Goal: Task Accomplishment & Management: Manage account settings

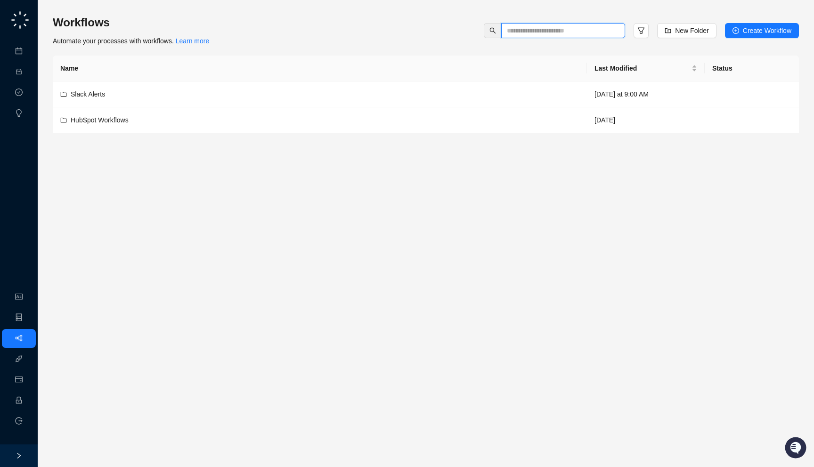
click at [555, 28] on input "text" at bounding box center [559, 30] width 105 height 10
click at [32, 400] on link "Employee" at bounding box center [41, 401] width 29 height 8
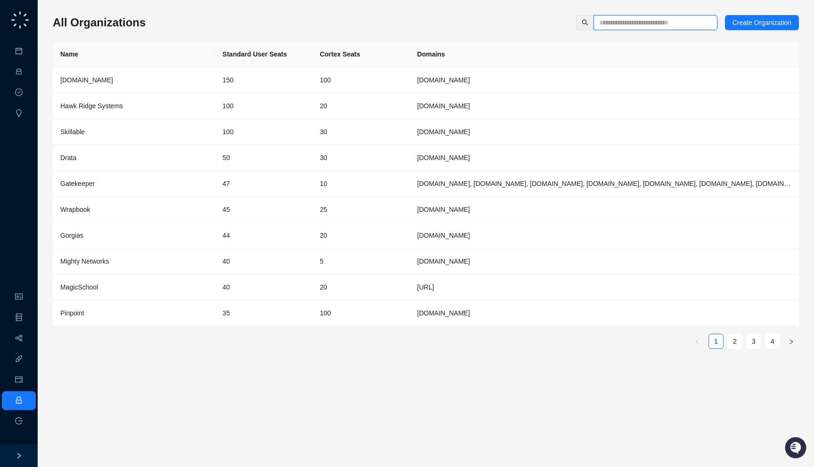
click at [619, 24] on input "text" at bounding box center [651, 22] width 105 height 10
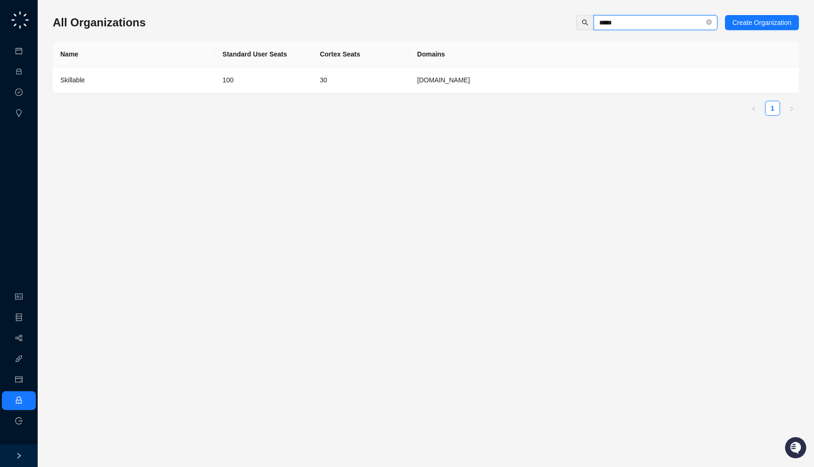
type input "*****"
click at [390, 72] on td "30" at bounding box center [360, 80] width 97 height 26
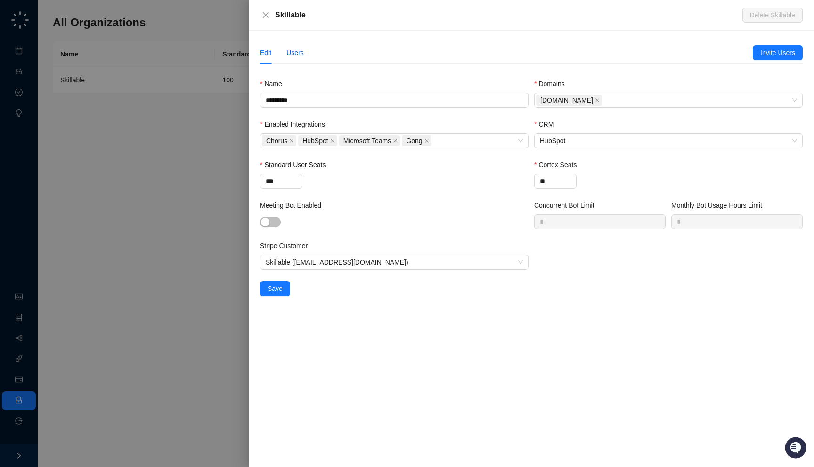
click at [299, 54] on div "Users" at bounding box center [294, 53] width 17 height 10
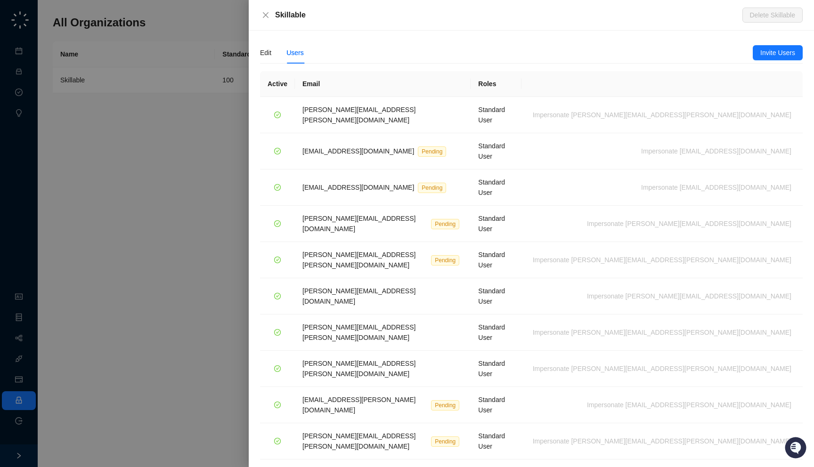
click at [758, 455] on link "1" at bounding box center [757, 475] width 14 height 14
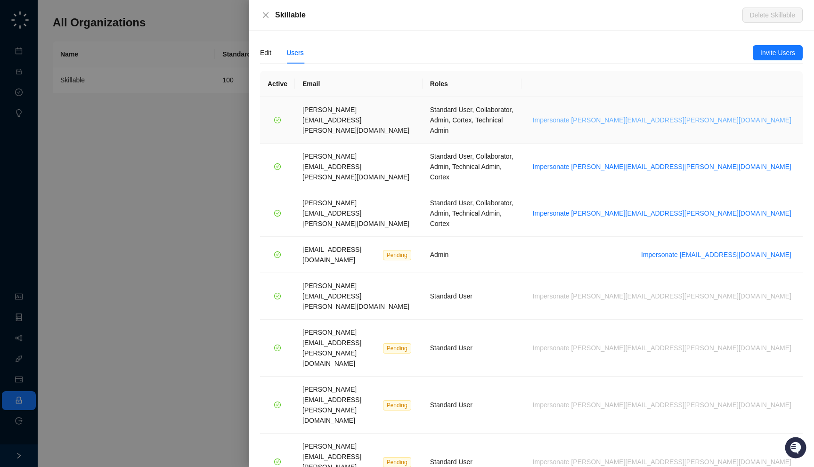
click at [710, 115] on span "Impersonate brian.olsen@skillable.com" at bounding box center [661, 120] width 258 height 10
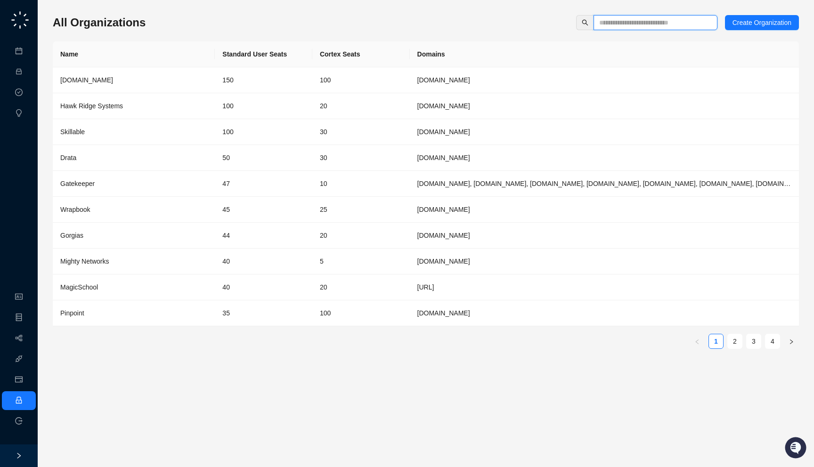
click at [613, 22] on input "text" at bounding box center [651, 22] width 105 height 10
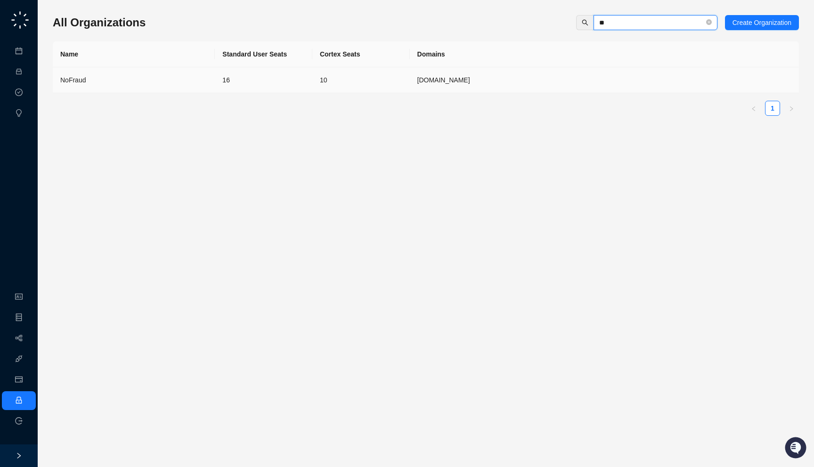
type input "**"
click at [270, 89] on td "16" at bounding box center [263, 80] width 97 height 26
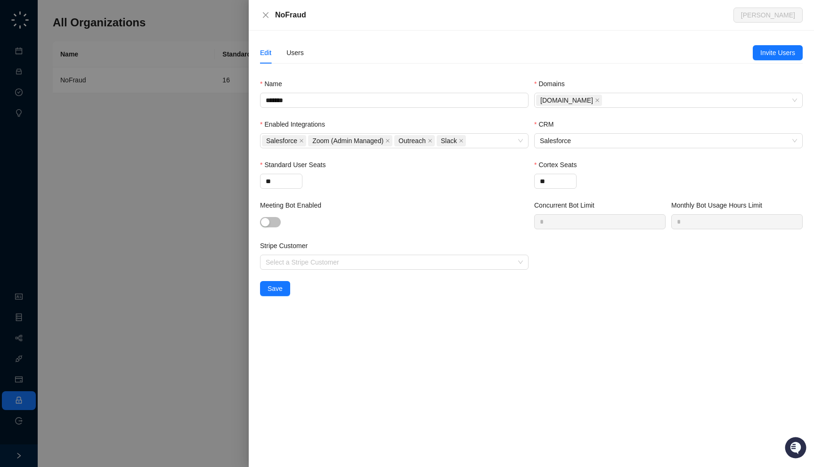
click at [305, 54] on div "Edit Users" at bounding box center [506, 53] width 492 height 22
click at [298, 54] on div "Users" at bounding box center [294, 53] width 17 height 10
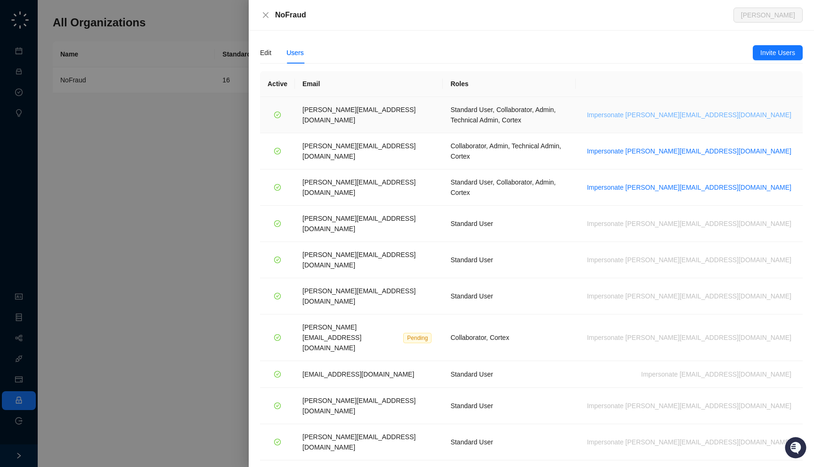
click at [770, 111] on span "Impersonate h.cline@nofraud.com" at bounding box center [689, 115] width 204 height 10
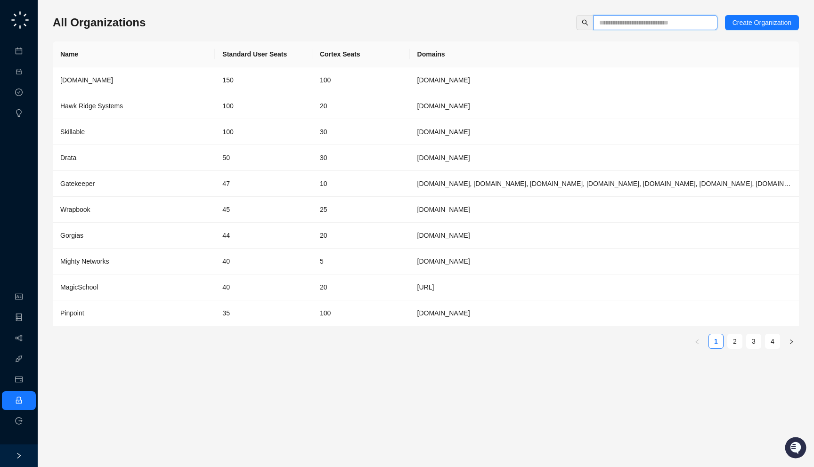
click at [608, 24] on input "text" at bounding box center [651, 22] width 105 height 10
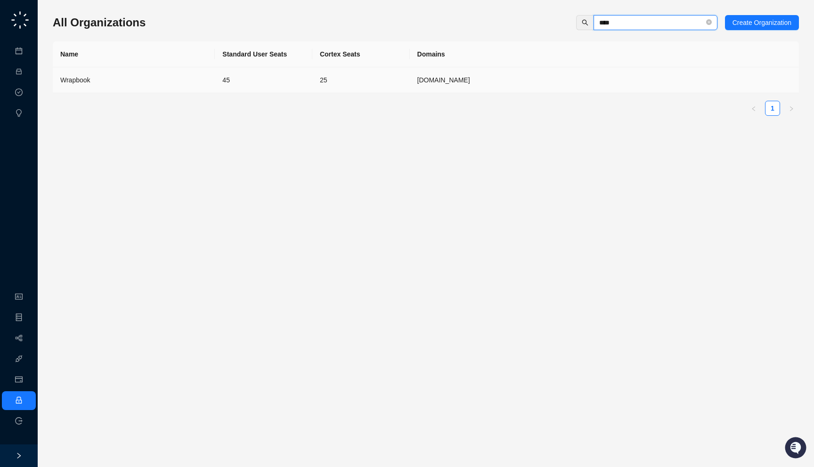
type input "****"
click at [223, 82] on td "45" at bounding box center [263, 80] width 97 height 26
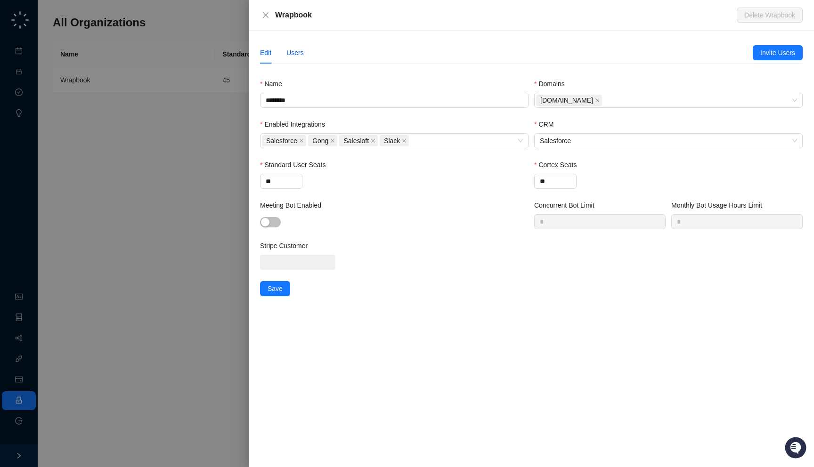
click at [297, 53] on div "Users" at bounding box center [294, 53] width 17 height 10
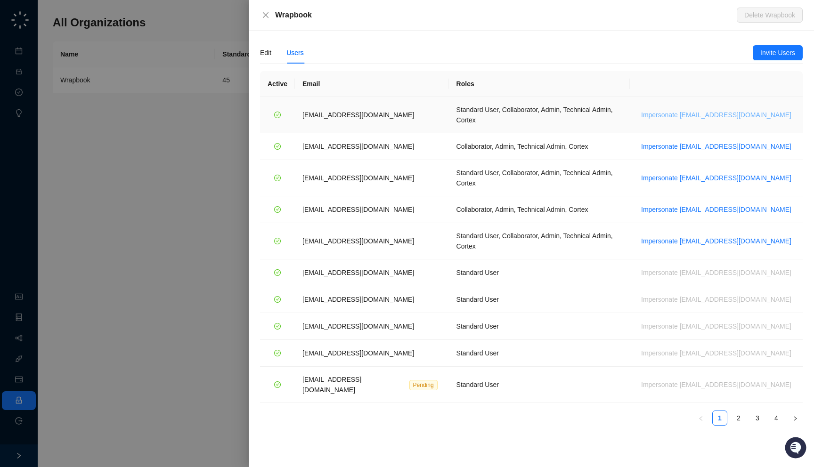
click at [720, 112] on span "Impersonate jdailey@wrapbook.com" at bounding box center [716, 115] width 150 height 10
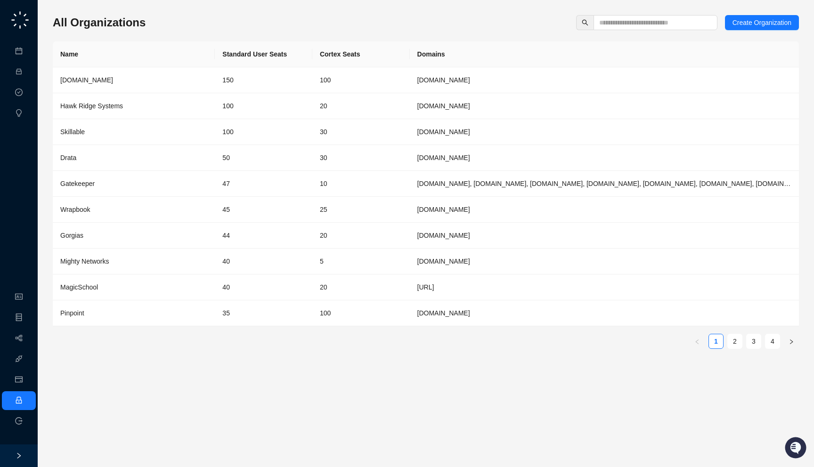
click at [623, 3] on div "All Organizations Create Organization Name Standard User Seats Cortex Seats Dom…" at bounding box center [426, 233] width 776 height 467
click at [365, 84] on td "100" at bounding box center [360, 80] width 97 height 26
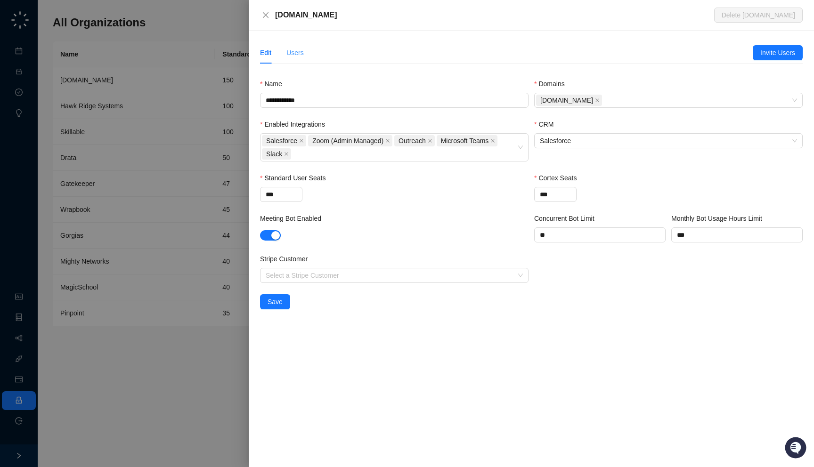
click at [297, 45] on div "Users" at bounding box center [294, 53] width 17 height 22
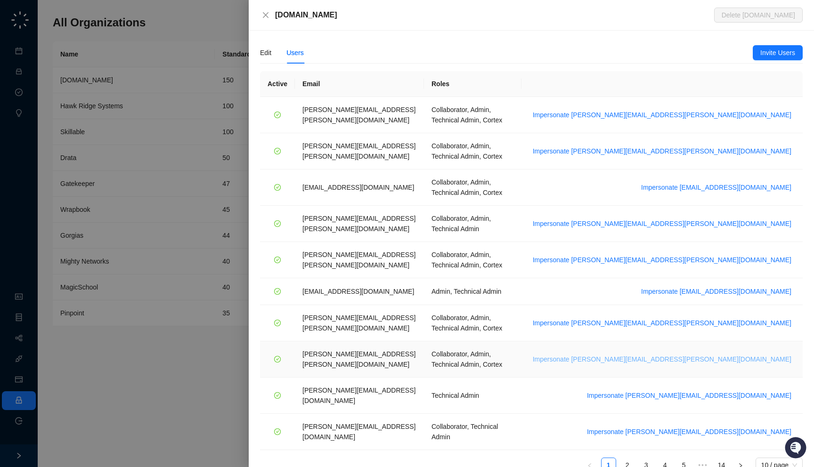
click at [720, 354] on span "Impersonate tom.barber@synthesia.io" at bounding box center [661, 359] width 258 height 10
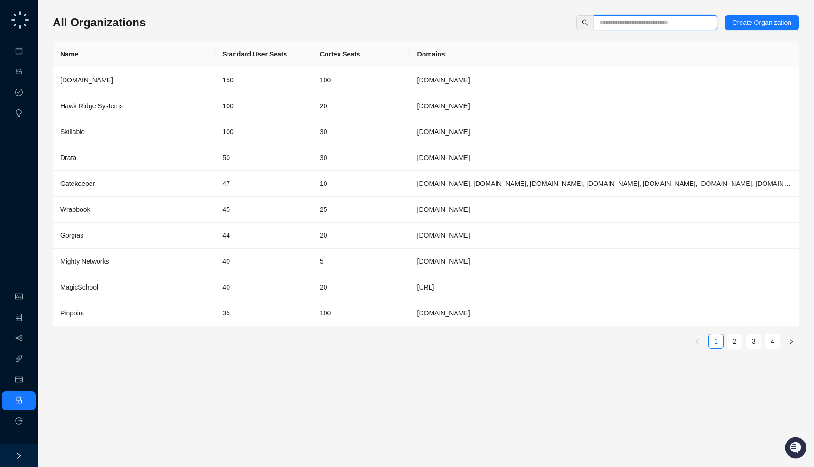
click at [661, 24] on input "text" at bounding box center [651, 22] width 105 height 10
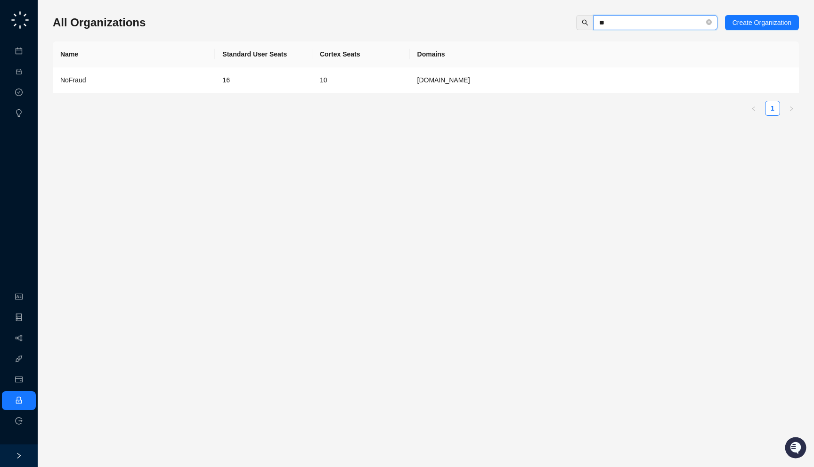
type input "**"
click at [170, 96] on div "Name Standard User Seats Cortex Seats Domains NoFraud 16 10 [DOMAIN_NAME] 1" at bounding box center [426, 78] width 746 height 74
click at [172, 86] on td "NoFraud" at bounding box center [134, 80] width 162 height 26
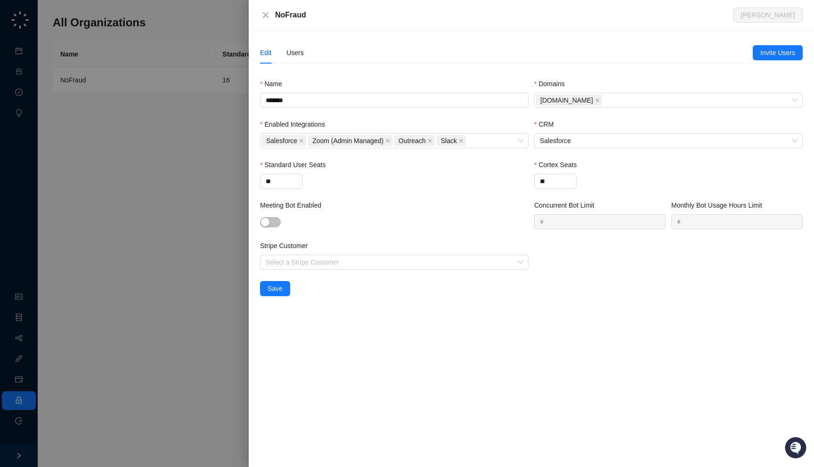
click at [204, 100] on div at bounding box center [407, 233] width 814 height 467
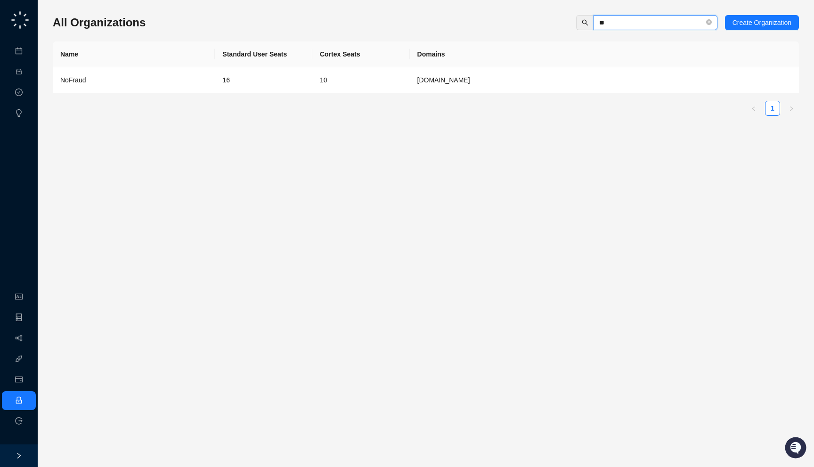
click at [623, 21] on input "**" at bounding box center [651, 22] width 105 height 10
type input "****"
click at [250, 81] on td "0" at bounding box center [263, 80] width 97 height 26
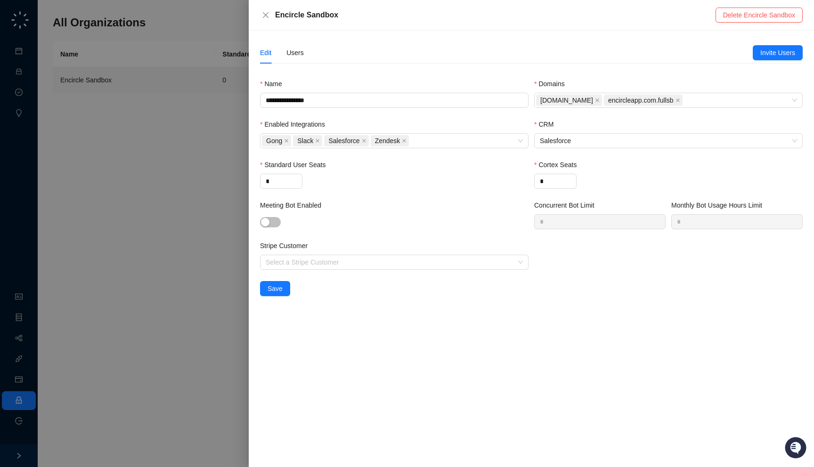
click at [161, 173] on div at bounding box center [407, 233] width 814 height 467
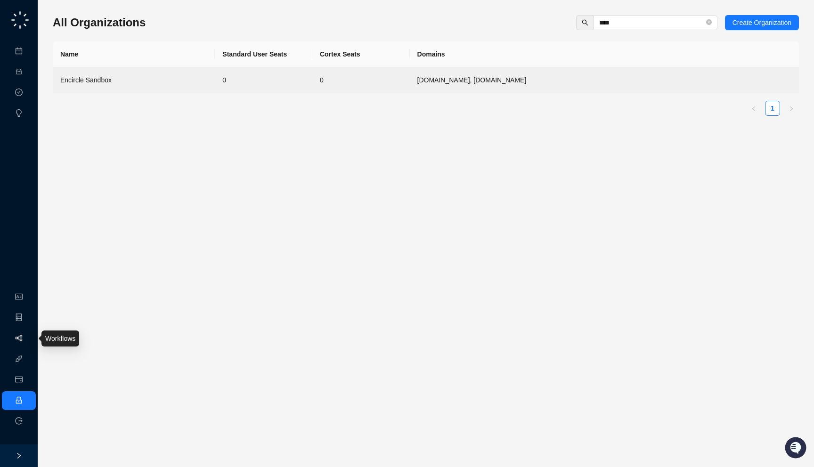
click at [27, 335] on link "Workflows" at bounding box center [42, 339] width 30 height 8
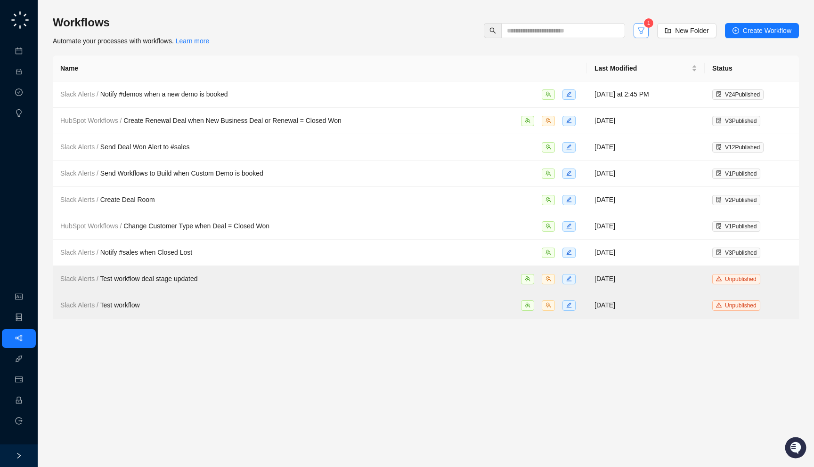
click at [644, 29] on button "button" at bounding box center [640, 30] width 15 height 15
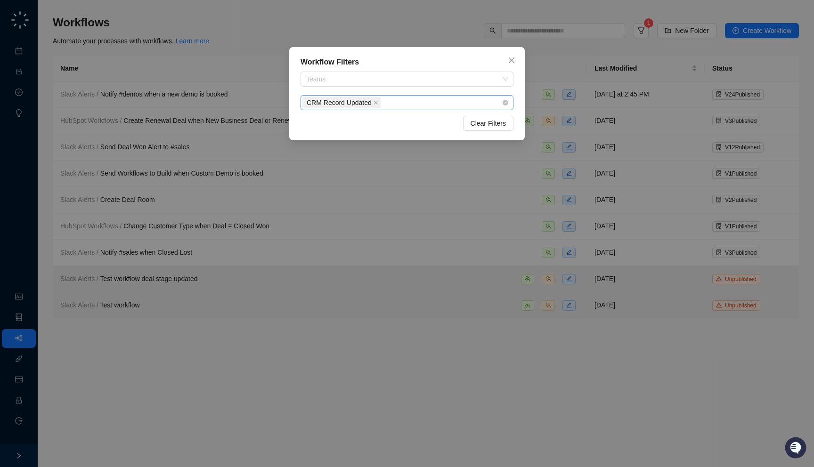
click at [394, 99] on div "CRM Record Updated" at bounding box center [401, 102] width 199 height 13
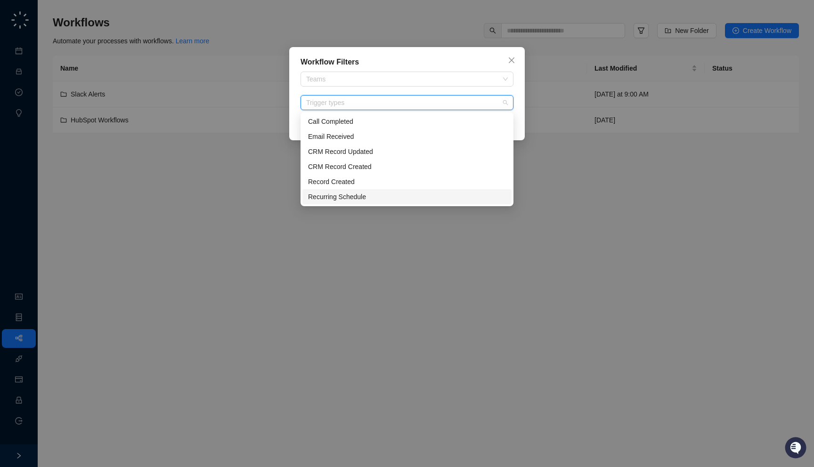
click at [216, 277] on div "Workflow Filters Teams Trigger types Clear Filters" at bounding box center [407, 233] width 814 height 467
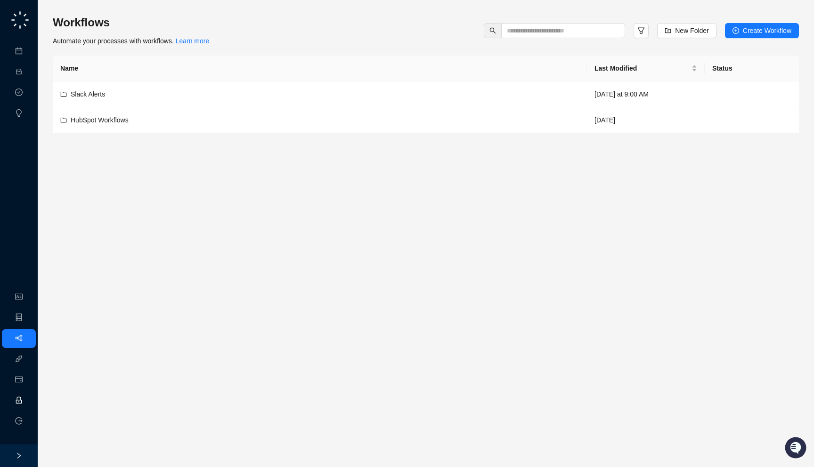
click at [29, 398] on link "Employee" at bounding box center [41, 401] width 29 height 8
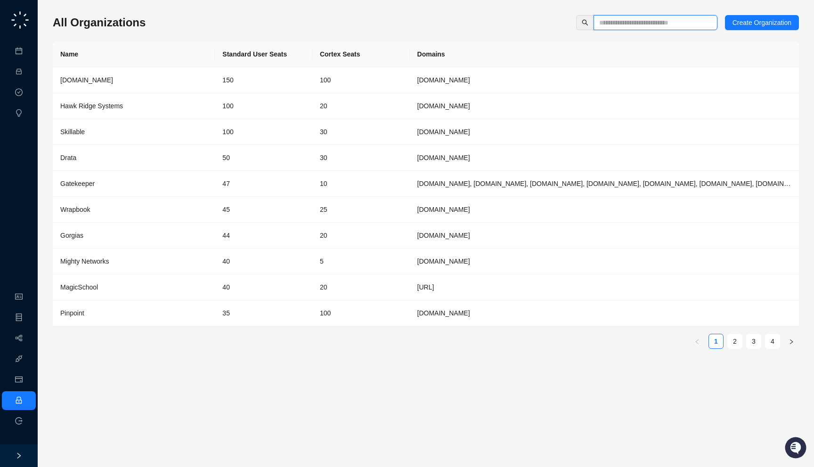
click at [614, 23] on input "text" at bounding box center [651, 22] width 105 height 10
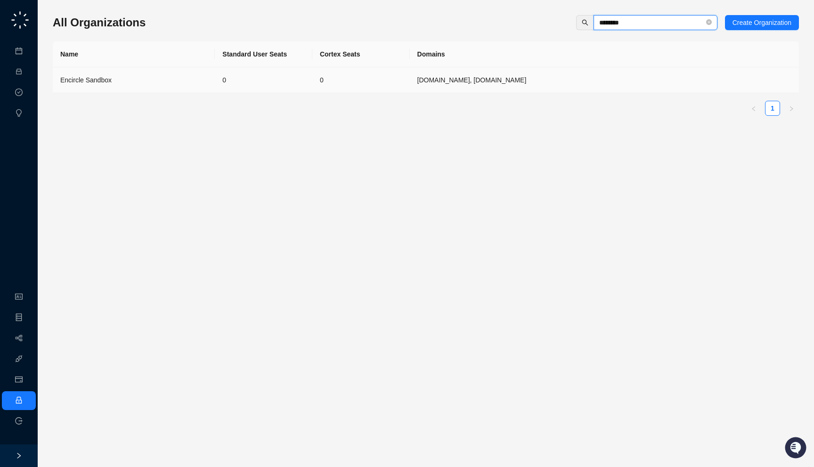
type input "********"
click at [515, 87] on td "encircleapp.com, encircleapp.com.fullsb" at bounding box center [604, 80] width 389 height 26
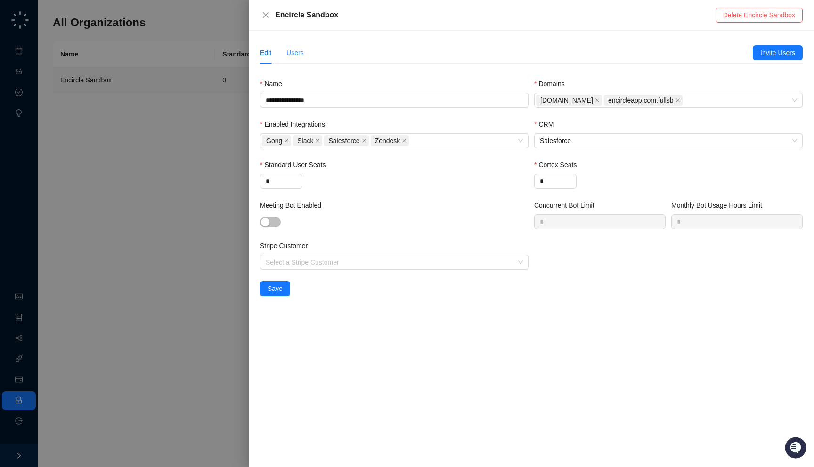
click at [298, 63] on div "Users" at bounding box center [294, 53] width 17 height 22
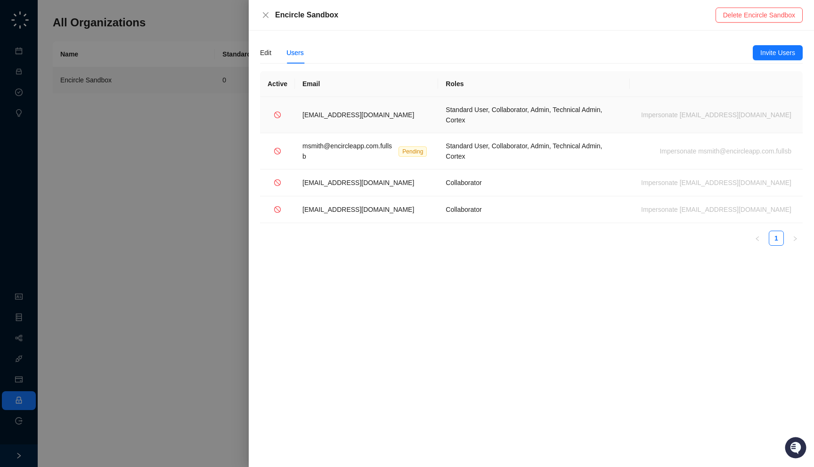
click at [529, 121] on td "Standard User, Collaborator, Admin, Technical Admin, Cortex" at bounding box center [534, 115] width 192 height 36
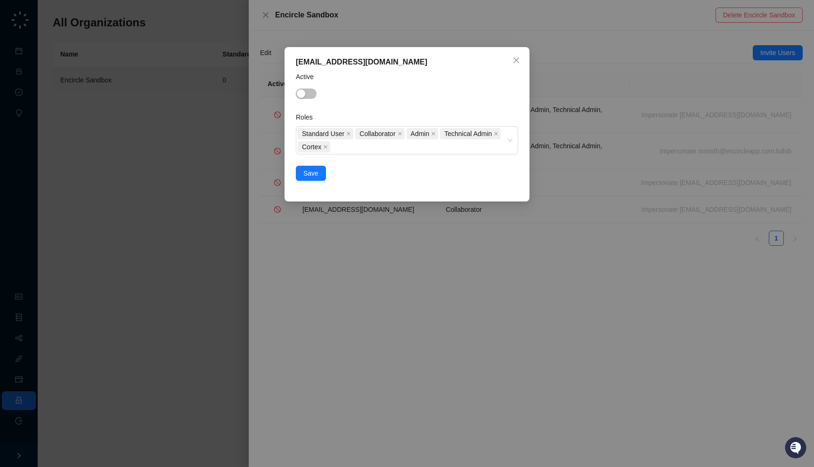
click at [507, 210] on div "msmith@encircleapp.com Active Roles Standard User Collaborator Admin Technical …" at bounding box center [407, 233] width 814 height 467
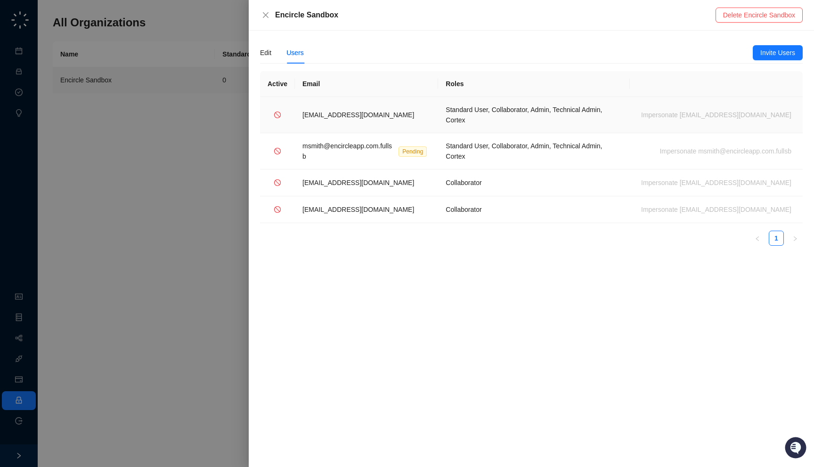
click at [453, 115] on td "Standard User, Collaborator, Admin, Technical Admin, Cortex" at bounding box center [534, 115] width 192 height 36
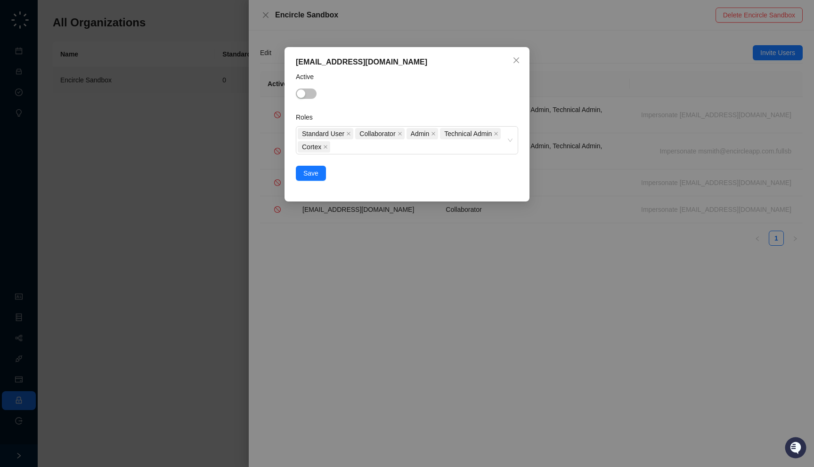
click at [501, 275] on div "msmith@encircleapp.com Active Roles Standard User Collaborator Admin Technical …" at bounding box center [407, 233] width 814 height 467
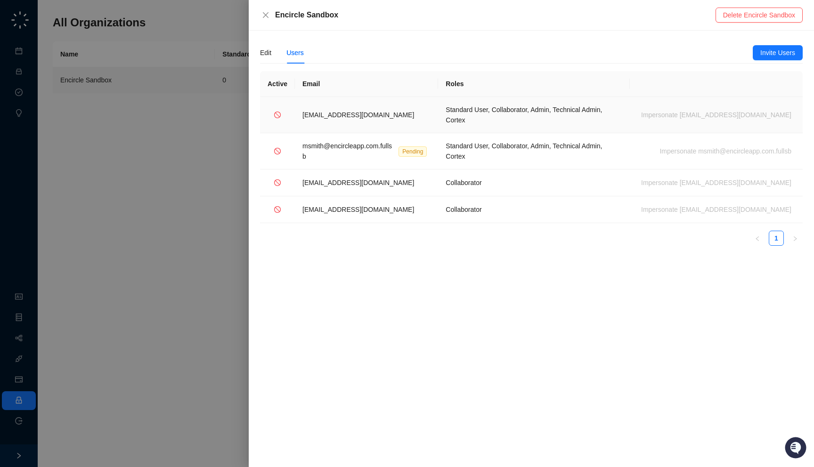
click at [401, 101] on td "msmith@encircleapp.com" at bounding box center [366, 115] width 143 height 36
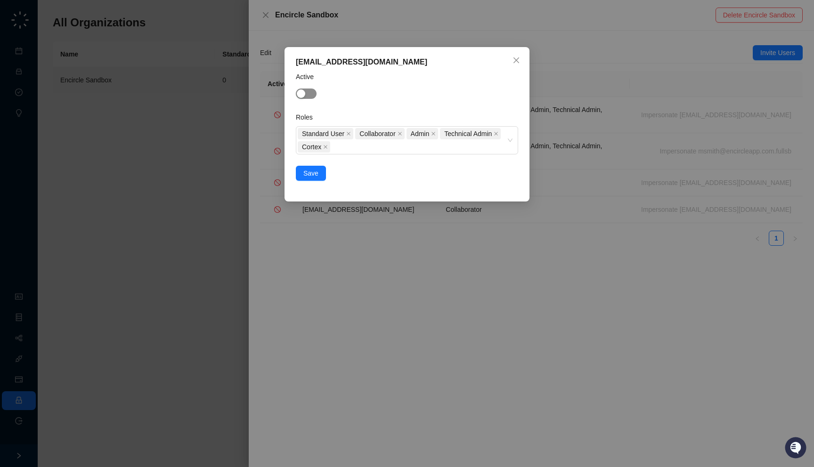
click at [313, 91] on span "button" at bounding box center [306, 94] width 21 height 10
click at [313, 180] on button "Save" at bounding box center [311, 173] width 30 height 15
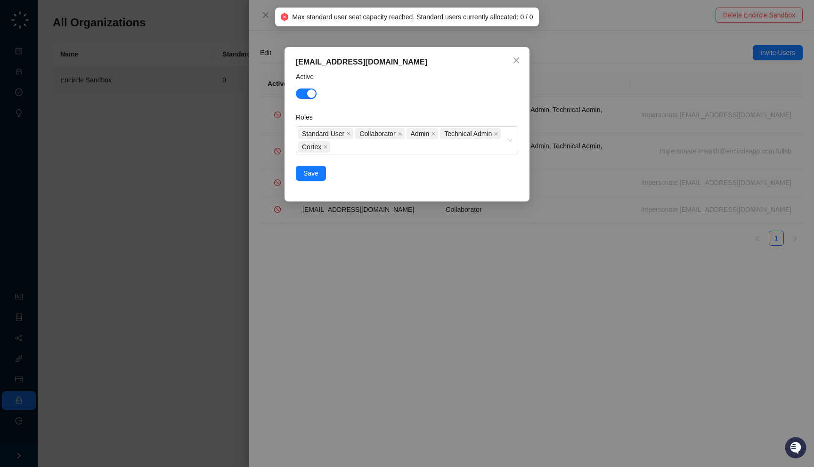
click at [385, 236] on div "msmith@encircleapp.com Active Roles Standard User Collaborator Admin Technical …" at bounding box center [407, 233] width 814 height 467
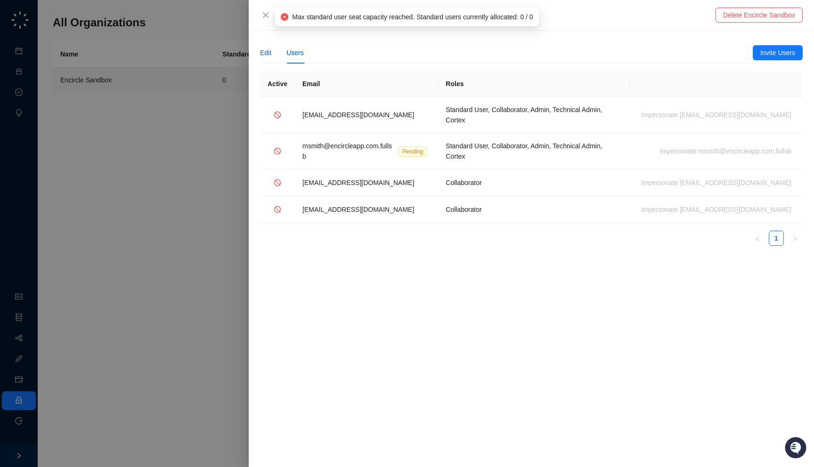
click at [262, 49] on div "Edit" at bounding box center [265, 53] width 11 height 10
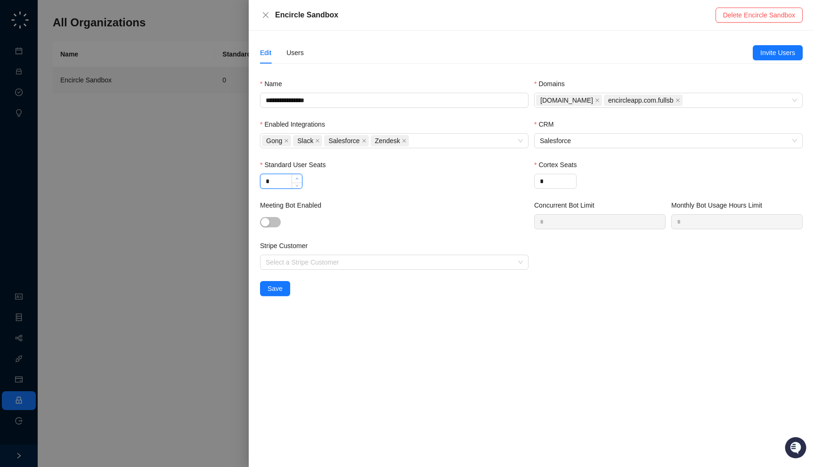
type input "*"
click at [298, 177] on span "Increase Value" at bounding box center [296, 178] width 10 height 8
click at [280, 289] on span "Save" at bounding box center [274, 288] width 15 height 10
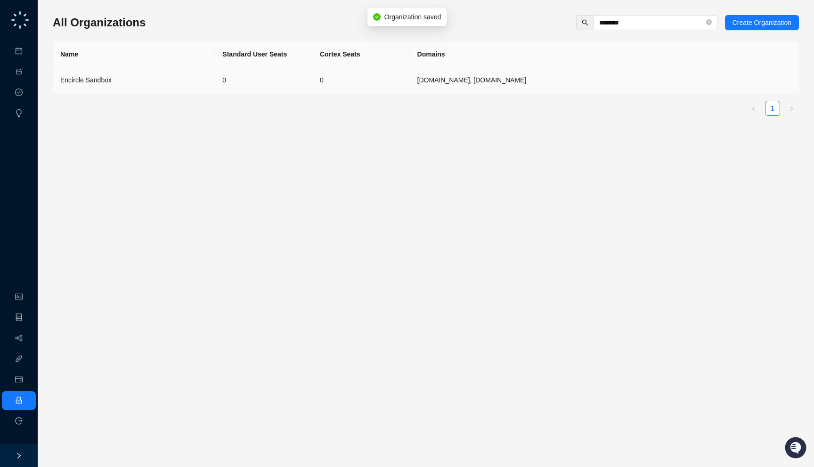
click at [368, 73] on td "0" at bounding box center [360, 80] width 97 height 26
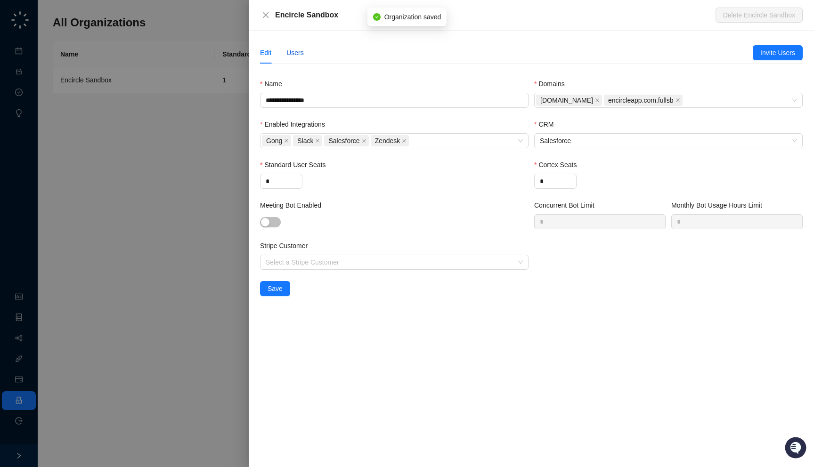
click at [297, 55] on div "Users" at bounding box center [294, 53] width 17 height 10
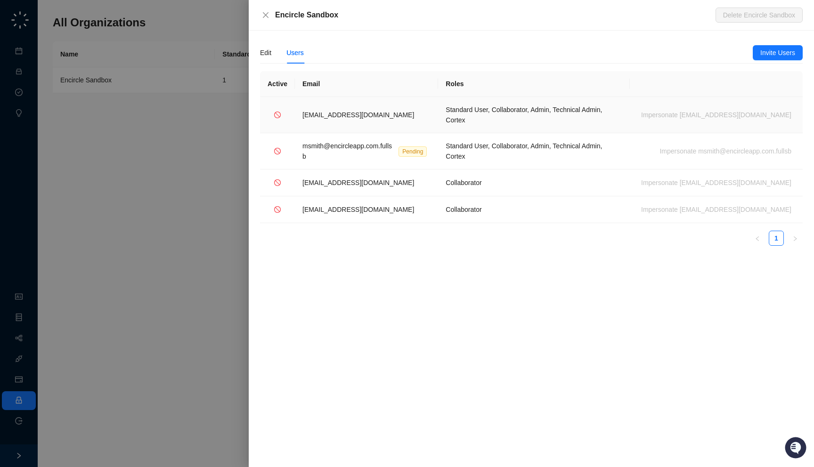
click at [470, 116] on td "Standard User, Collaborator, Admin, Technical Admin, Cortex" at bounding box center [534, 115] width 192 height 36
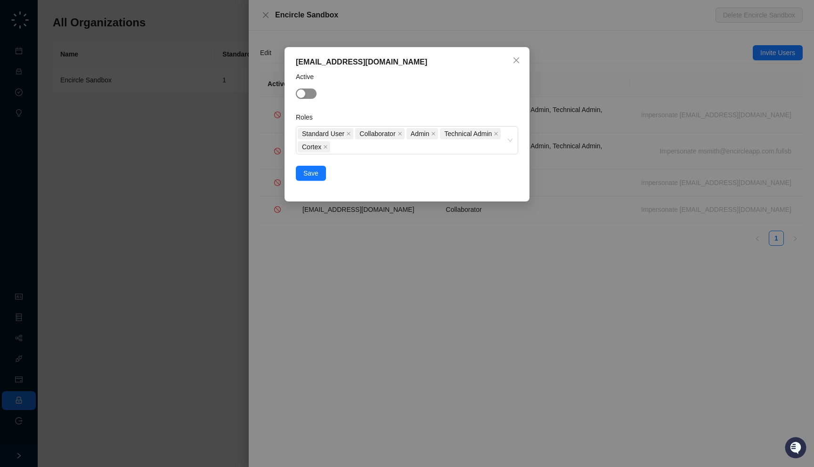
click at [314, 97] on span "button" at bounding box center [306, 94] width 21 height 10
click at [312, 173] on span "Save" at bounding box center [310, 173] width 15 height 10
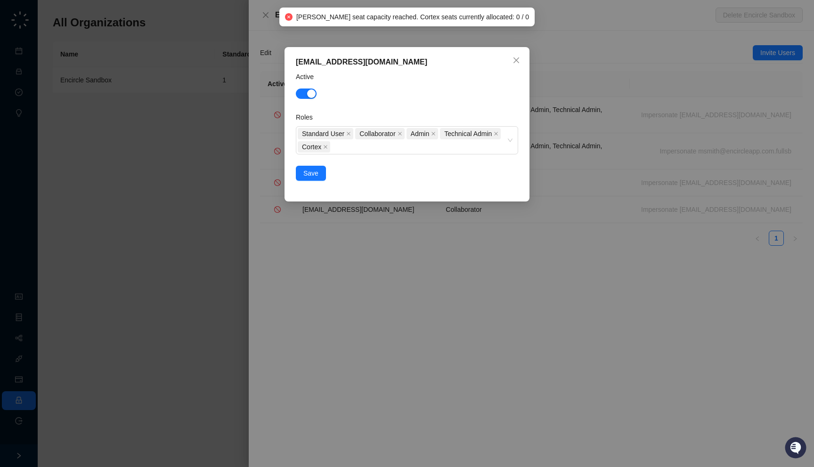
click at [376, 268] on div "msmith@encircleapp.com Active Roles Standard User Collaborator Admin Technical …" at bounding box center [407, 233] width 814 height 467
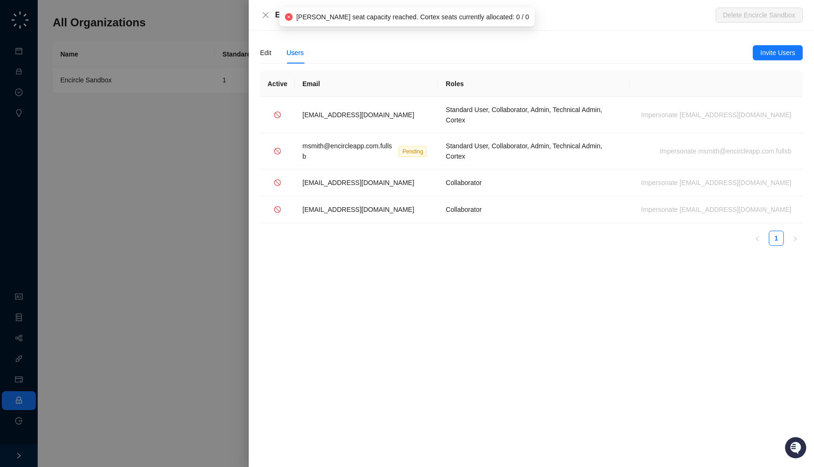
click at [259, 50] on div "**********" at bounding box center [531, 249] width 565 height 436
click at [261, 55] on div "Edit" at bounding box center [265, 53] width 11 height 10
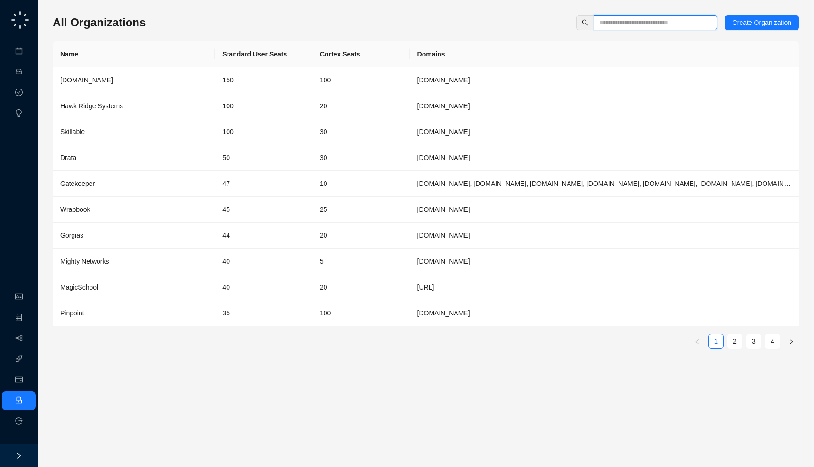
click at [604, 18] on input "text" at bounding box center [651, 22] width 105 height 10
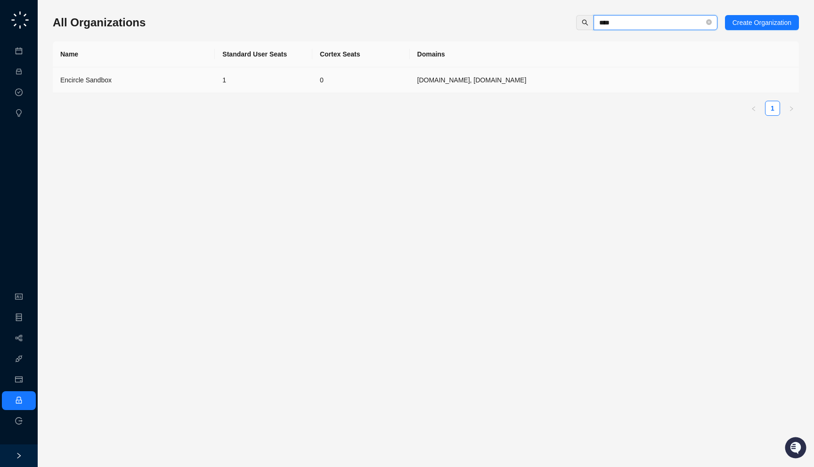
type input "****"
click at [255, 76] on td "1" at bounding box center [263, 80] width 97 height 26
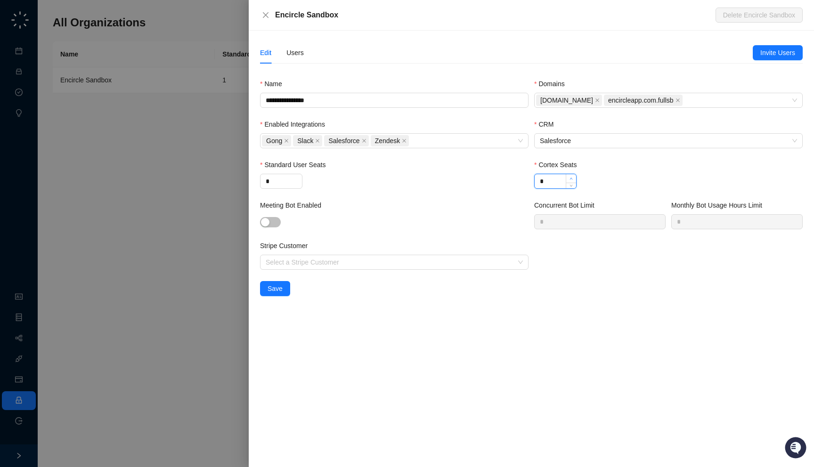
type input "*"
click at [568, 177] on span "Increase Value" at bounding box center [570, 178] width 10 height 8
click at [282, 283] on button "Save" at bounding box center [275, 288] width 30 height 15
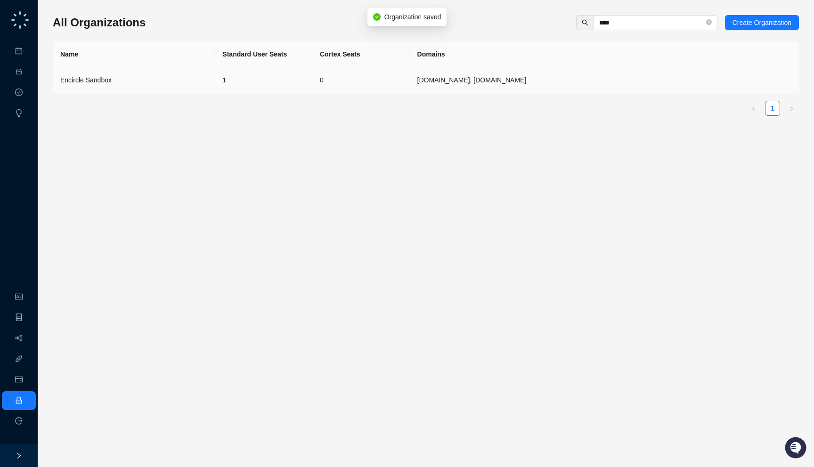
click at [330, 77] on td "0" at bounding box center [360, 80] width 97 height 26
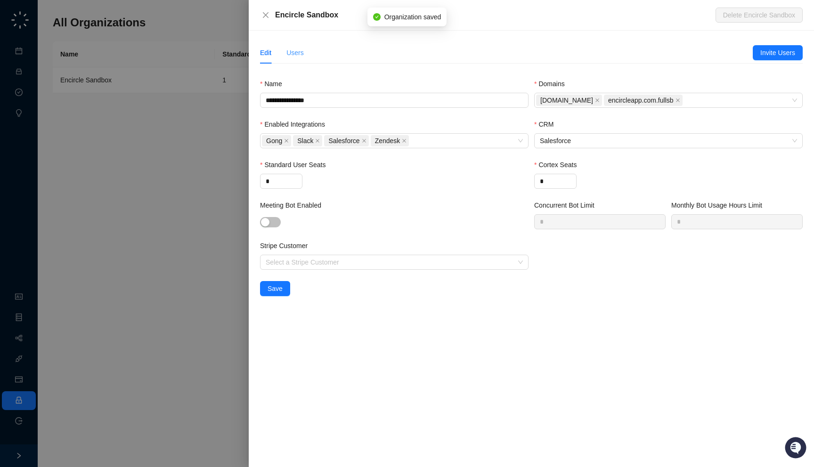
click at [296, 46] on div "Users" at bounding box center [294, 53] width 17 height 22
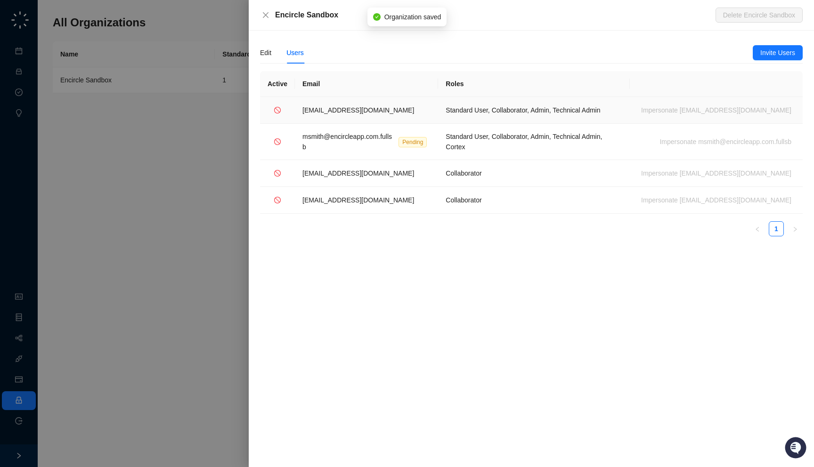
click at [398, 106] on td "msmith@encircleapp.com" at bounding box center [366, 110] width 143 height 27
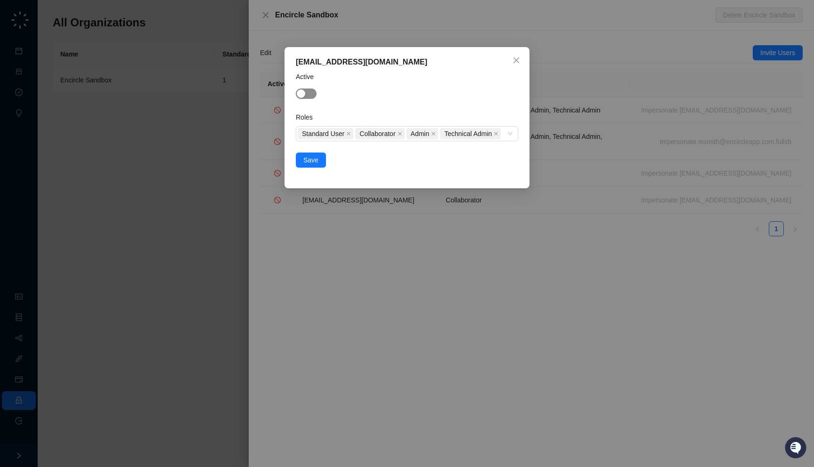
click at [298, 91] on div "button" at bounding box center [301, 93] width 8 height 8
click at [317, 165] on span "Save" at bounding box center [310, 160] width 15 height 10
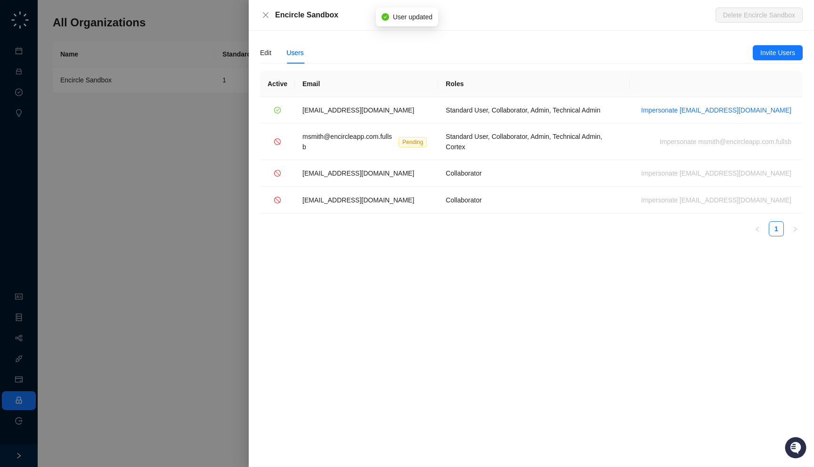
click at [212, 224] on div at bounding box center [407, 233] width 814 height 467
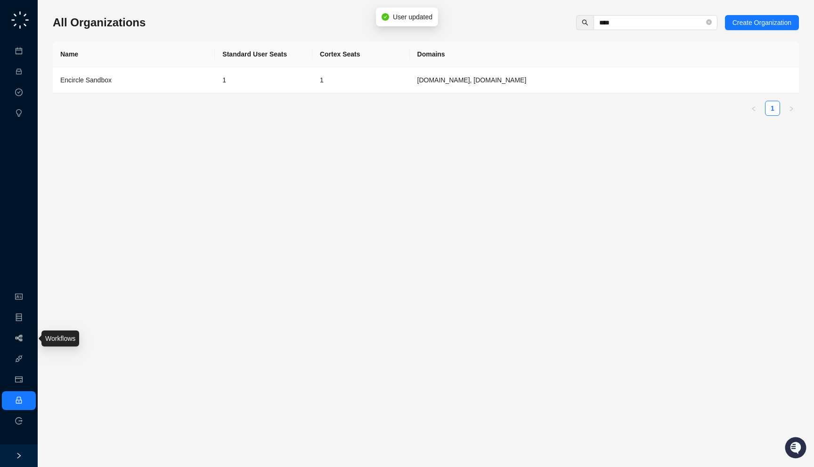
click at [27, 336] on link "Workflows" at bounding box center [42, 339] width 30 height 8
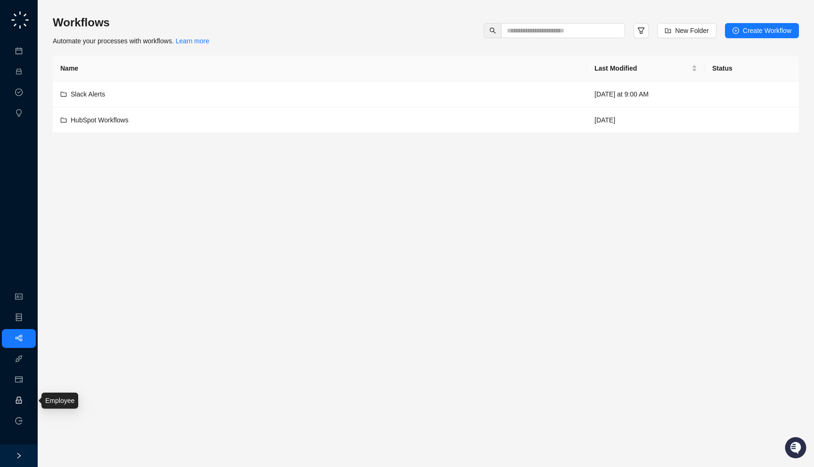
click at [27, 397] on link "Employee" at bounding box center [41, 401] width 29 height 8
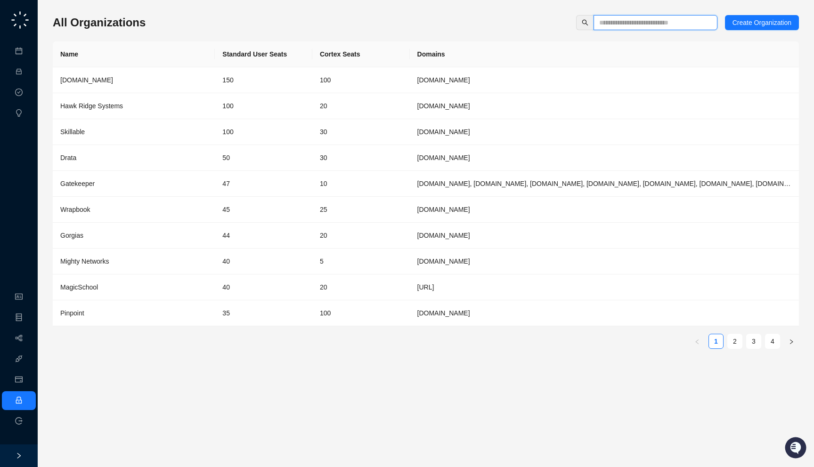
click at [641, 21] on input "text" at bounding box center [651, 22] width 105 height 10
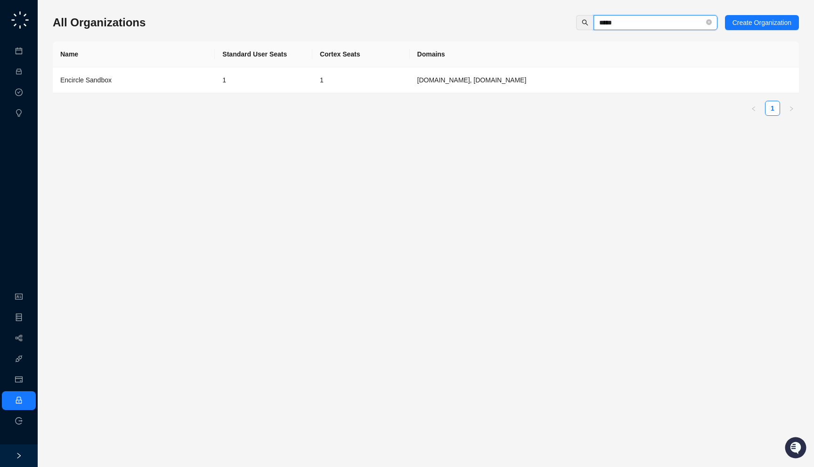
type input "*****"
click at [249, 77] on td "1" at bounding box center [263, 80] width 97 height 26
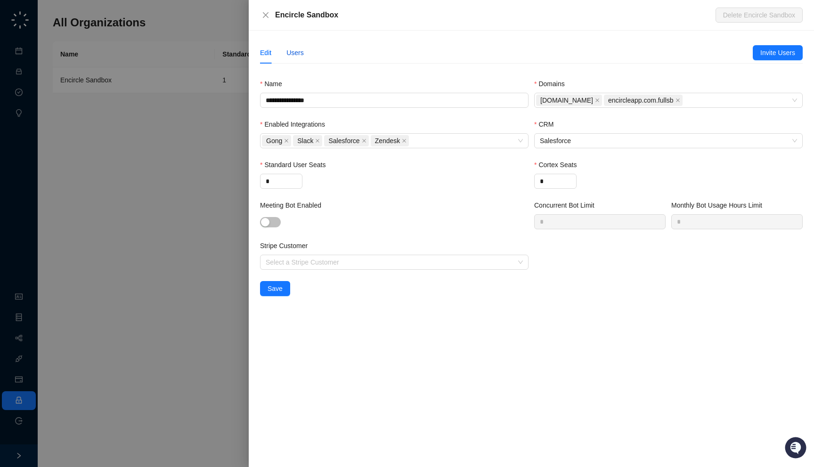
click at [298, 57] on div "Users" at bounding box center [294, 53] width 17 height 10
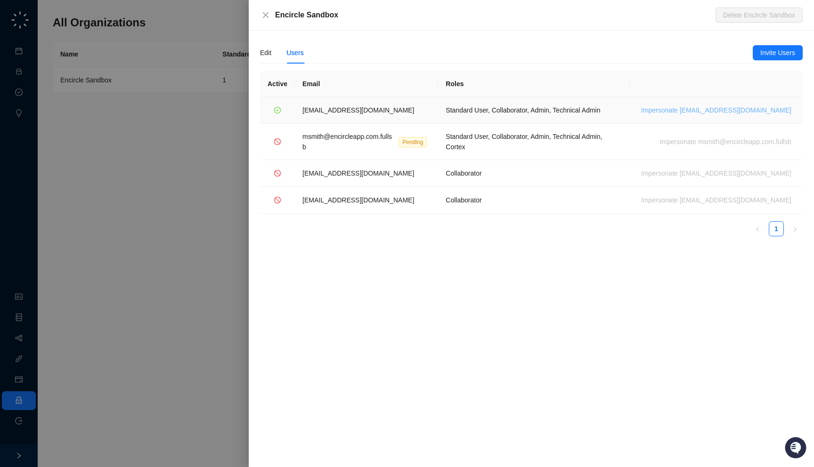
click at [707, 109] on span "Impersonate msmith@encircleapp.com" at bounding box center [716, 110] width 150 height 10
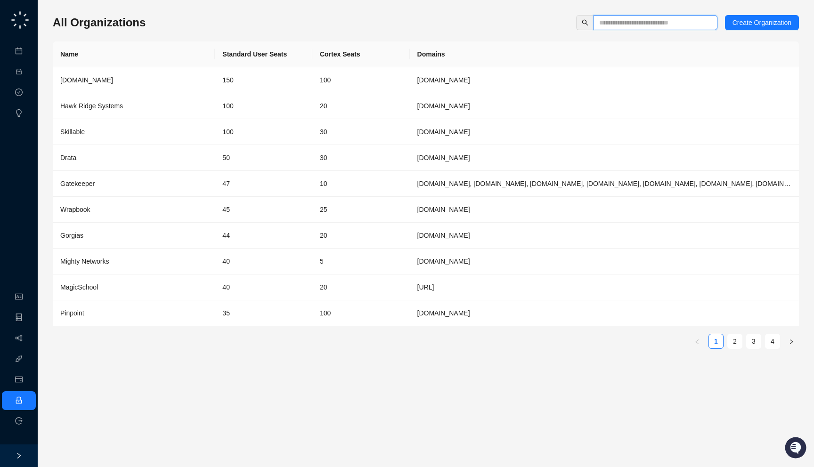
click at [611, 23] on input "text" at bounding box center [651, 22] width 105 height 10
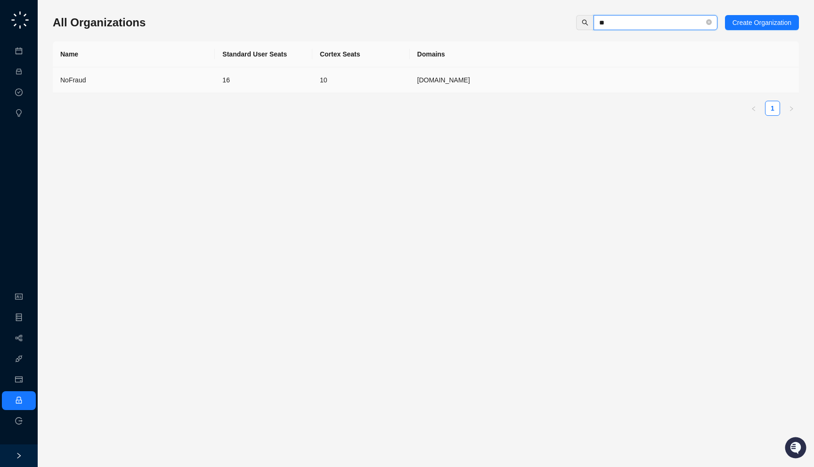
type input "**"
click at [232, 89] on td "16" at bounding box center [263, 80] width 97 height 26
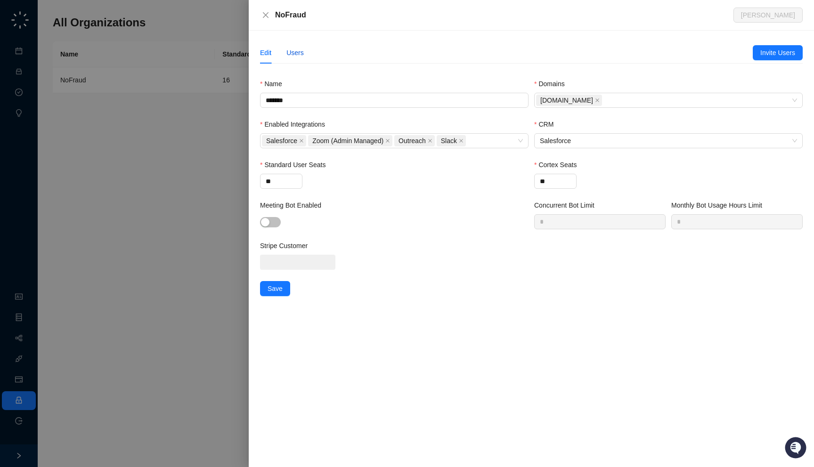
click at [301, 56] on div "Users" at bounding box center [294, 53] width 17 height 10
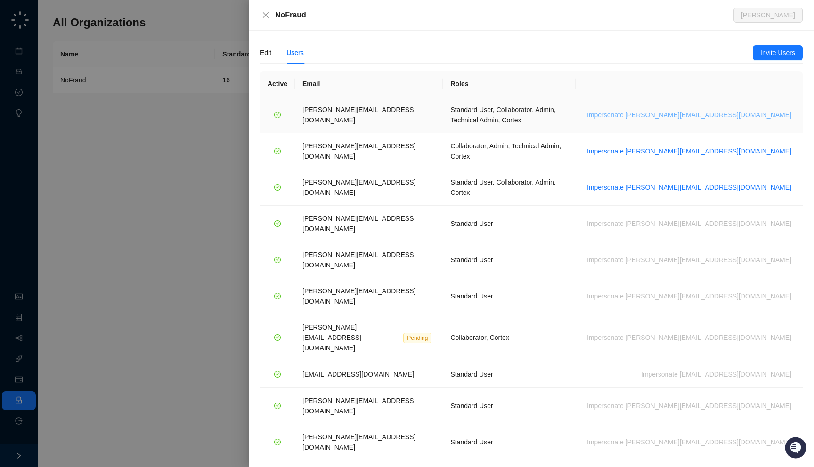
click at [718, 110] on span "Impersonate h.cline@nofraud.com" at bounding box center [689, 115] width 204 height 10
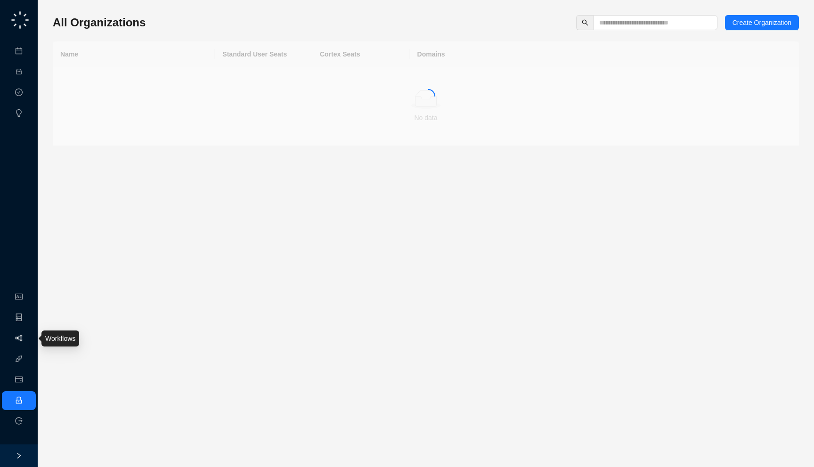
click at [27, 340] on link "Workflows" at bounding box center [42, 339] width 30 height 8
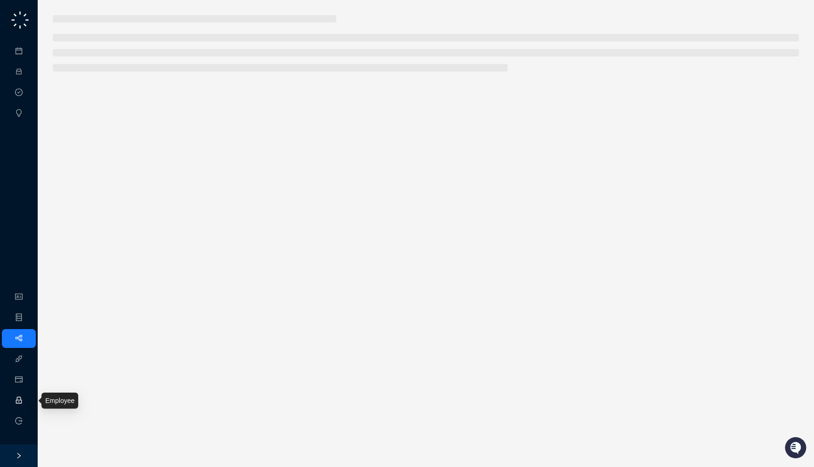
click at [27, 397] on link "Employee" at bounding box center [41, 401] width 29 height 8
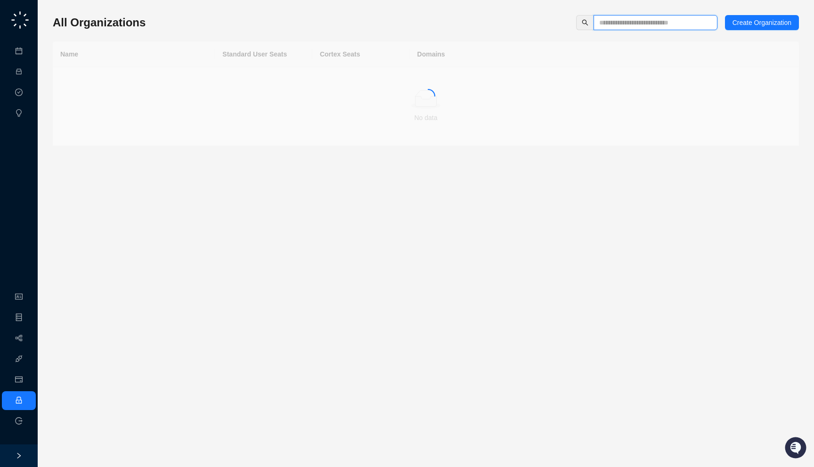
click at [620, 17] on input "text" at bounding box center [651, 22] width 105 height 10
click at [326, 22] on div "All Organizations Create Organization" at bounding box center [426, 22] width 746 height 15
click at [618, 25] on input "text" at bounding box center [651, 22] width 105 height 10
click at [157, 24] on div "All Organizations Create Organization" at bounding box center [426, 22] width 746 height 15
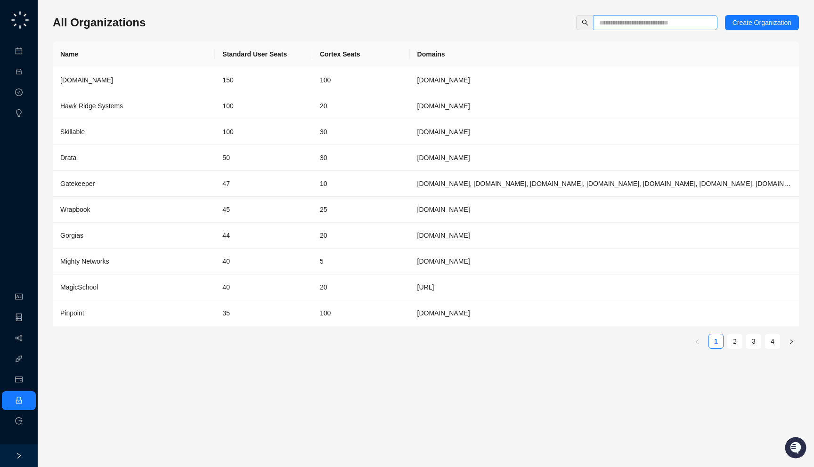
click at [613, 16] on span at bounding box center [655, 22] width 124 height 15
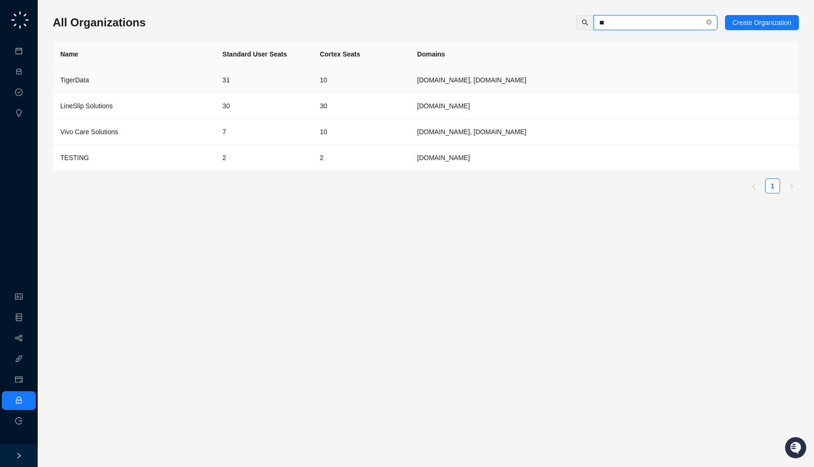
type input "**"
click at [248, 75] on td "31" at bounding box center [263, 80] width 97 height 26
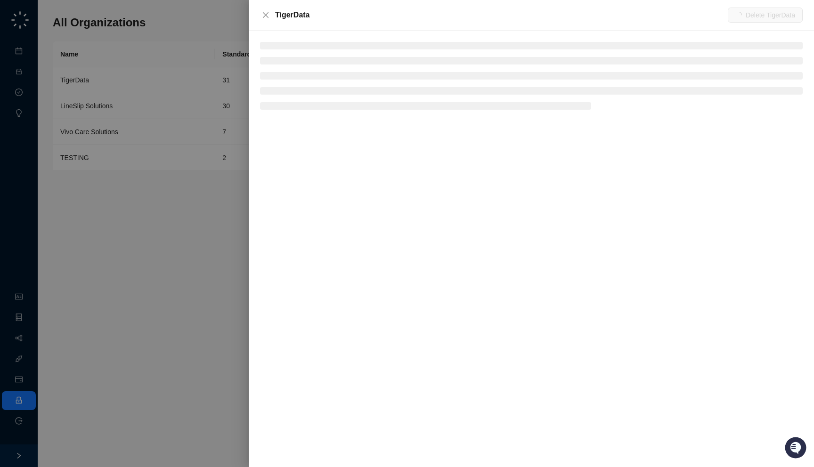
click at [328, 19] on div "TigerData Delete TigerData" at bounding box center [531, 15] width 565 height 31
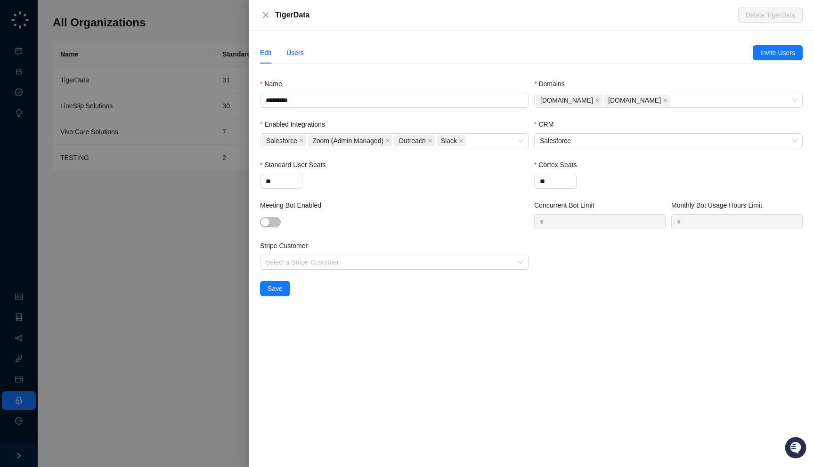
click at [296, 57] on div "Users" at bounding box center [294, 53] width 17 height 10
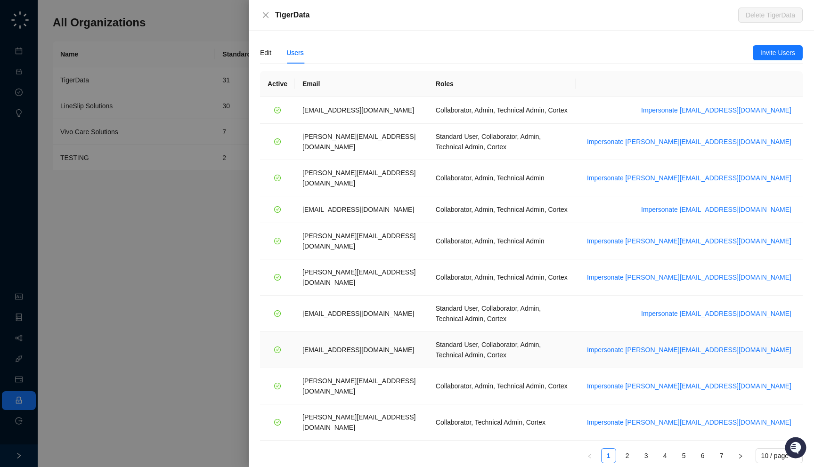
click at [737, 332] on td "Impersonate [PERSON_NAME][EMAIL_ADDRESS][DOMAIN_NAME]" at bounding box center [688, 350] width 227 height 36
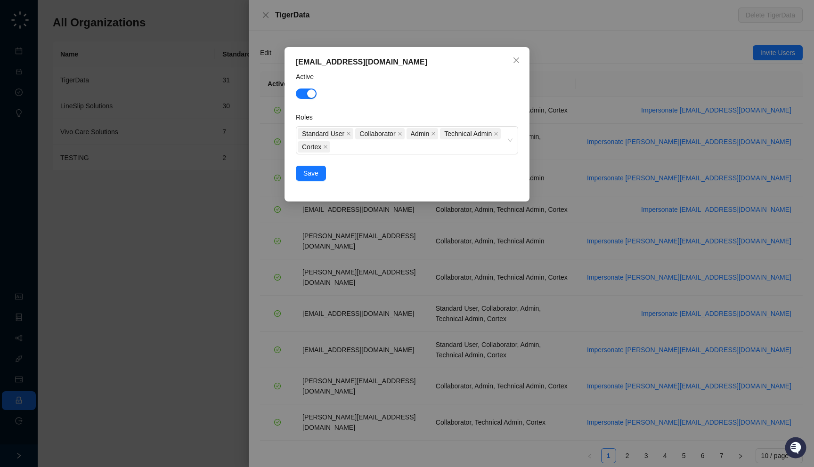
click at [737, 299] on div "[EMAIL_ADDRESS][DOMAIN_NAME] Active Roles Standard User Collaborator Admin Tech…" at bounding box center [407, 233] width 814 height 467
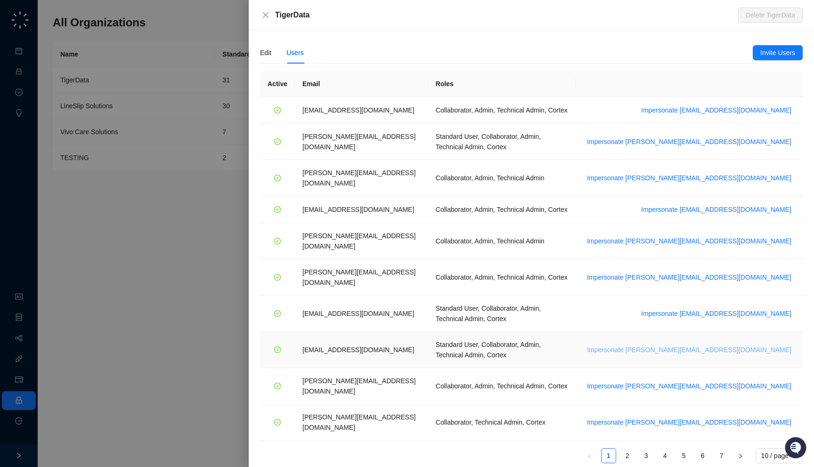
click at [736, 345] on span "Impersonate ssilverman@tigerdata.com" at bounding box center [689, 350] width 204 height 10
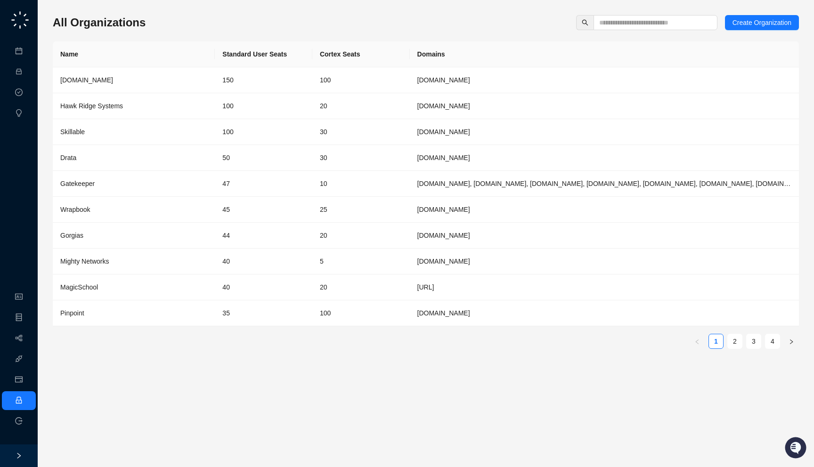
drag, startPoint x: 176, startPoint y: 16, endPoint x: 177, endPoint y: 24, distance: 8.6
click at [177, 24] on div "All Organizations Create Organization" at bounding box center [426, 22] width 746 height 15
click at [634, 24] on input "text" at bounding box center [651, 22] width 105 height 10
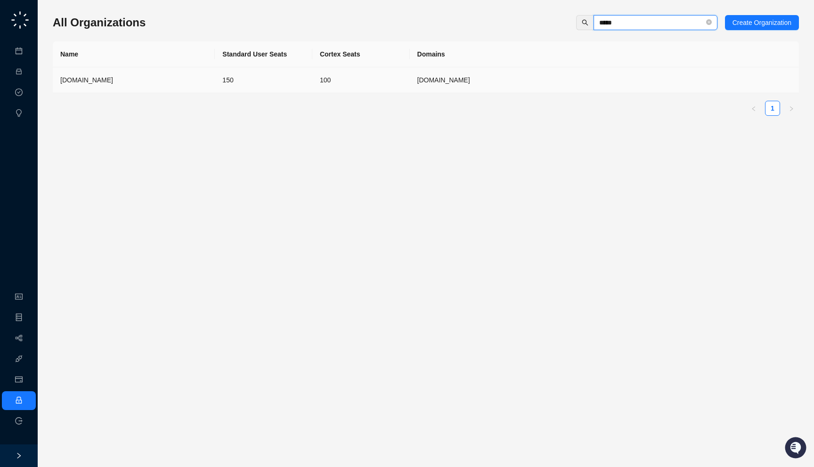
type input "*****"
click at [306, 72] on td "150" at bounding box center [263, 80] width 97 height 26
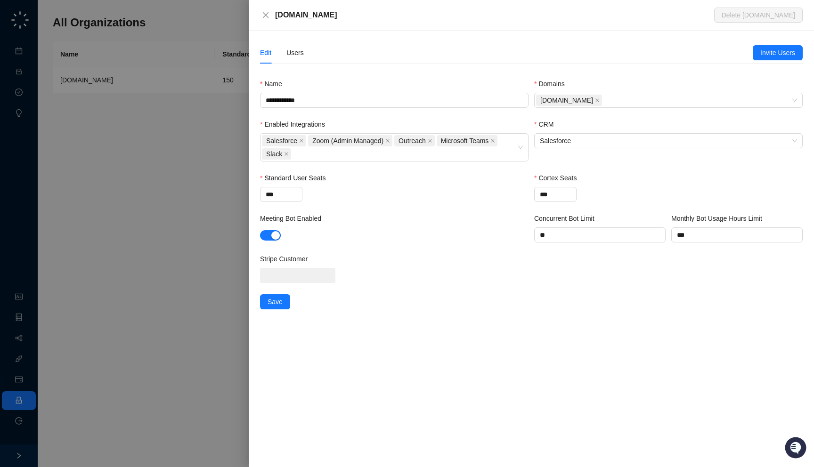
drag, startPoint x: 318, startPoint y: 23, endPoint x: 325, endPoint y: 21, distance: 7.3
click at [325, 21] on div "Synthesia.io Delete Synthesia.io" at bounding box center [531, 15] width 565 height 31
click at [174, 99] on div at bounding box center [407, 233] width 814 height 467
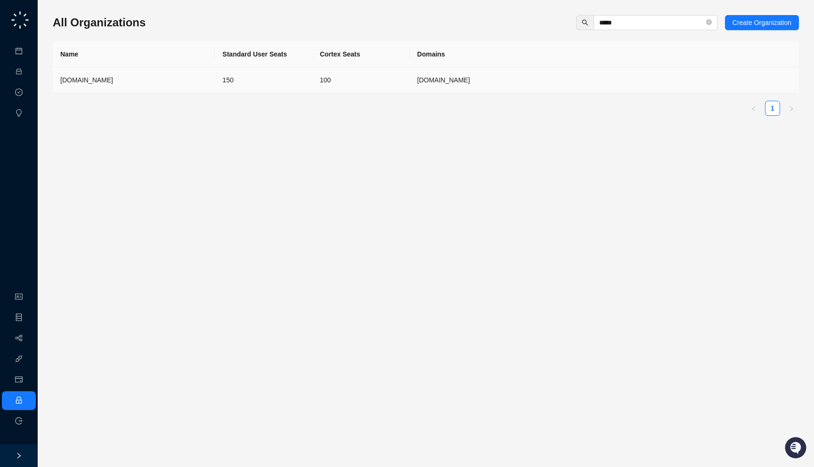
click at [272, 83] on td "150" at bounding box center [263, 80] width 97 height 26
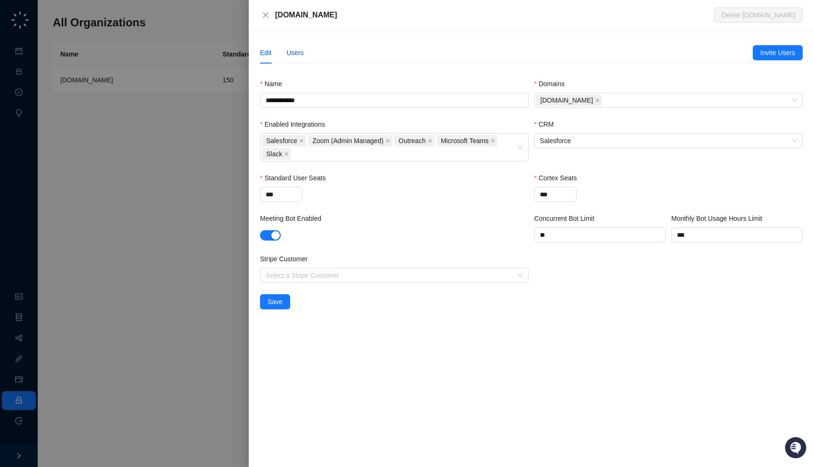
click at [291, 56] on div "Users" at bounding box center [294, 53] width 17 height 10
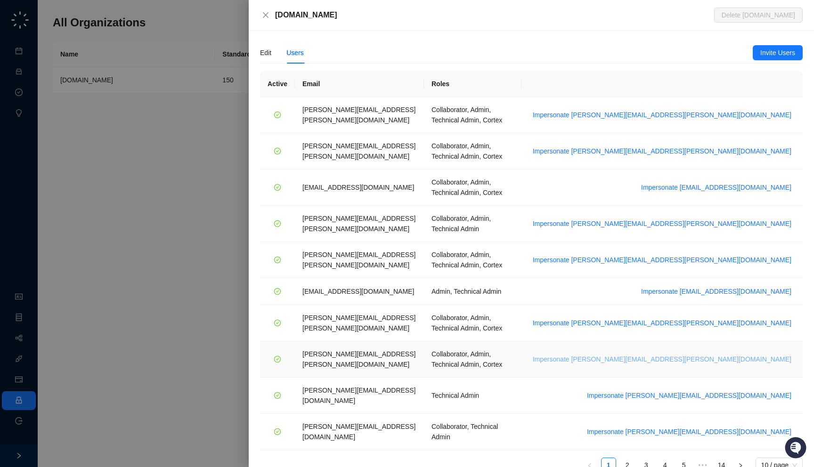
click at [723, 354] on span "Impersonate [PERSON_NAME][EMAIL_ADDRESS][PERSON_NAME][DOMAIN_NAME]" at bounding box center [661, 359] width 258 height 10
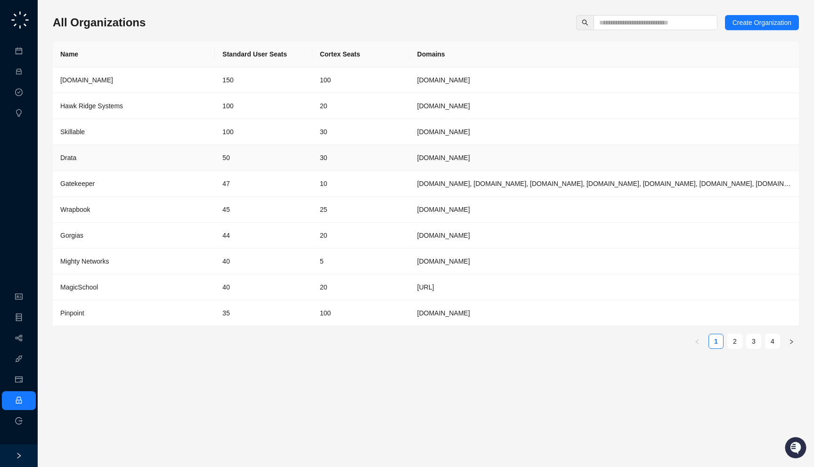
click at [355, 162] on td "30" at bounding box center [360, 158] width 97 height 26
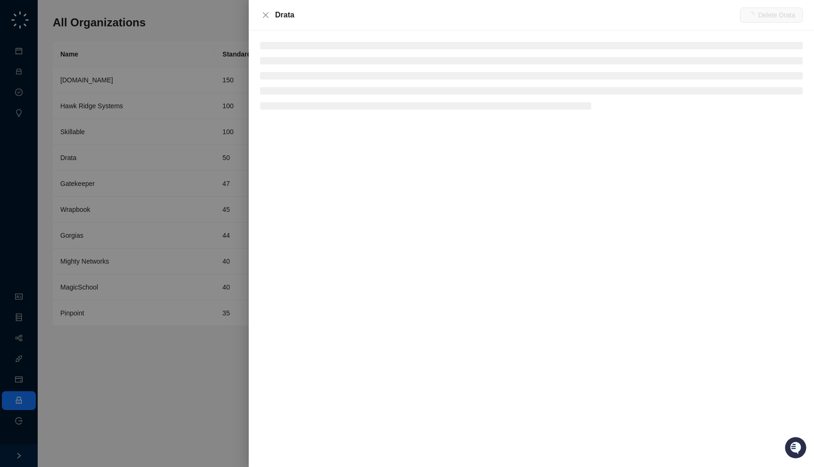
click at [301, 18] on div "Drata" at bounding box center [507, 14] width 465 height 11
click at [185, 156] on div at bounding box center [407, 233] width 814 height 467
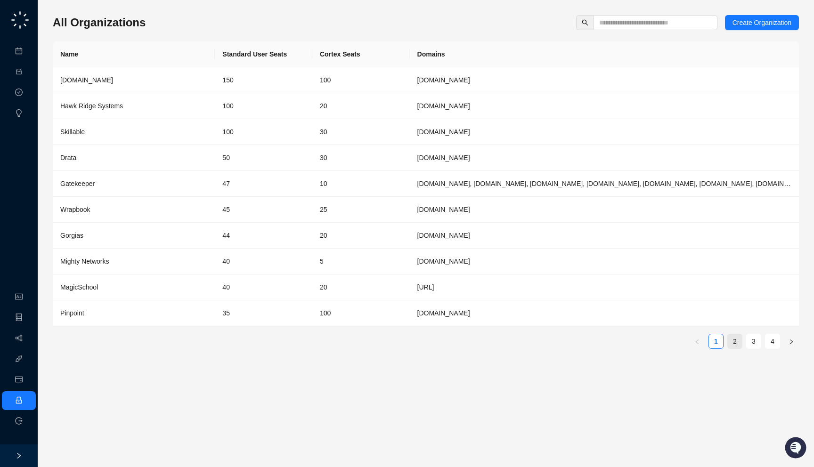
click at [731, 341] on link "2" at bounding box center [734, 341] width 14 height 14
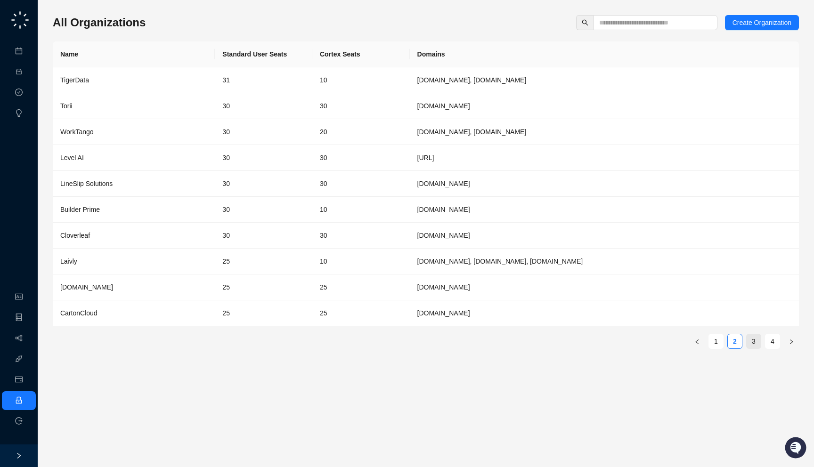
click at [755, 340] on link "3" at bounding box center [753, 341] width 14 height 14
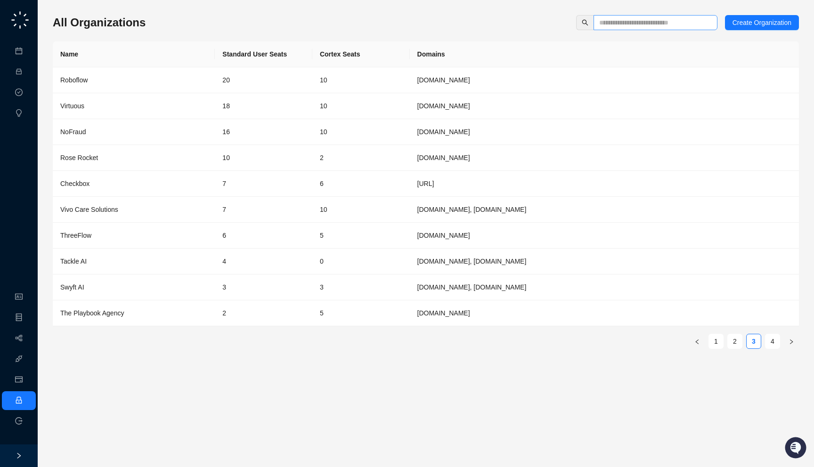
click at [628, 15] on span at bounding box center [655, 22] width 124 height 15
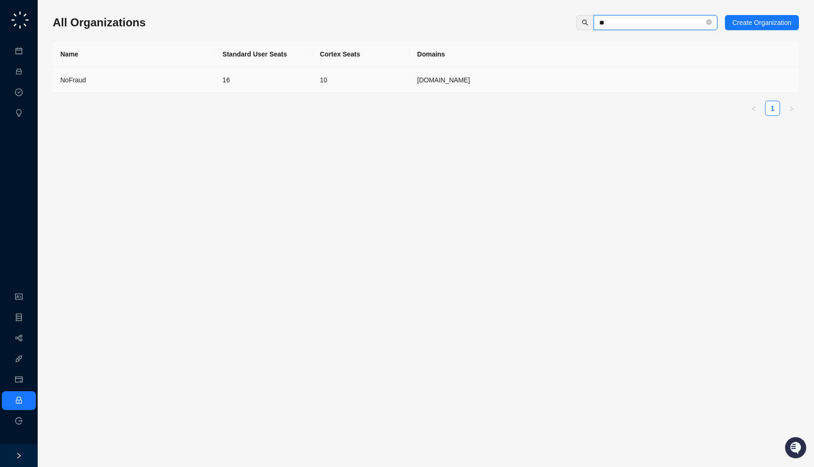
type input "**"
click at [194, 87] on td "NoFraud" at bounding box center [134, 80] width 162 height 26
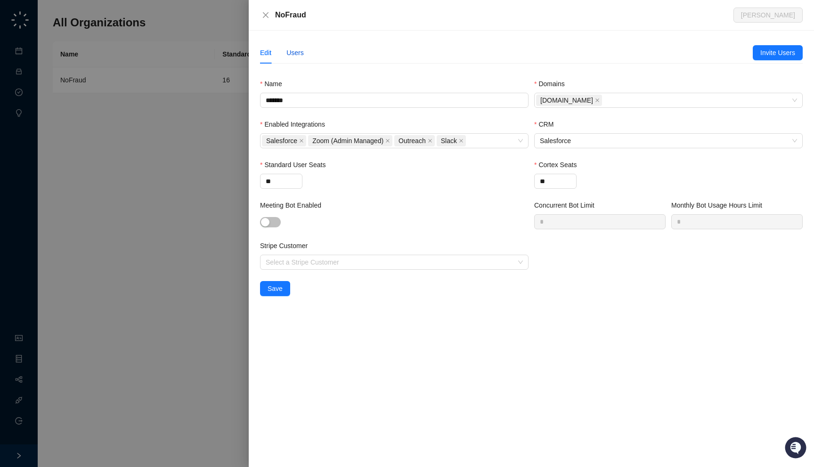
click at [296, 54] on div "Users" at bounding box center [294, 53] width 17 height 10
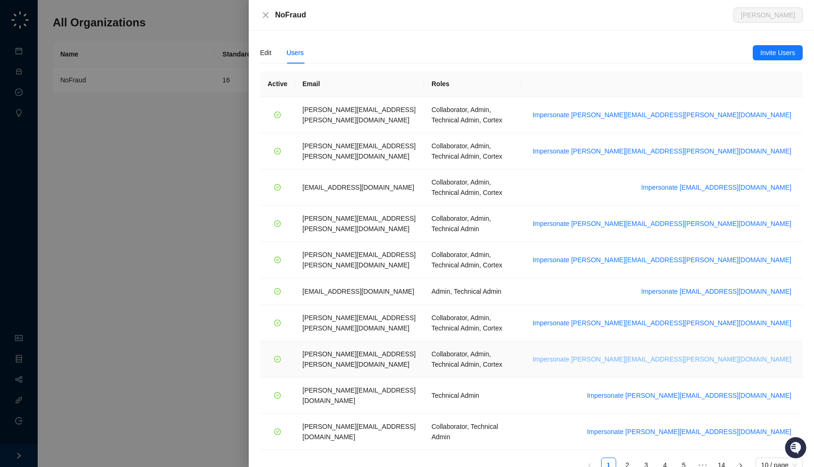
click at [737, 354] on span "Impersonate tom.barber@synthesia.io" at bounding box center [661, 359] width 258 height 10
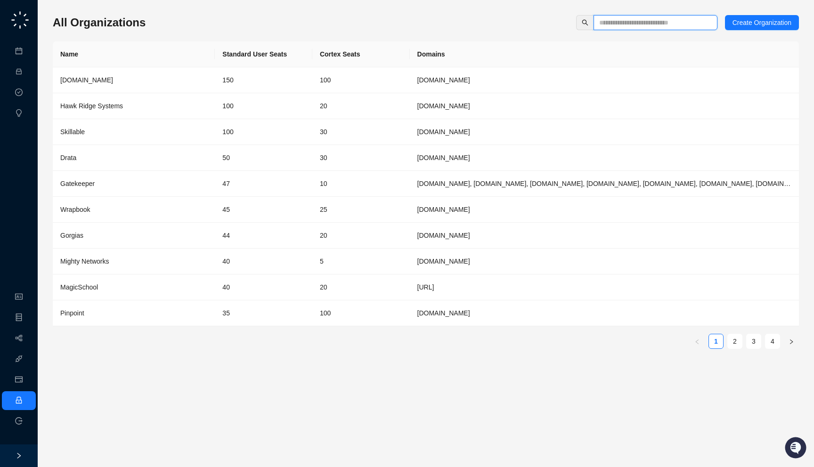
click at [609, 22] on input "text" at bounding box center [651, 22] width 105 height 10
type input "**"
drag, startPoint x: 196, startPoint y: 45, endPoint x: 184, endPoint y: 29, distance: 19.8
click at [184, 29] on div "All Organizations Create Organization Name Standard User Seats Cortex Seats Dom…" at bounding box center [426, 185] width 746 height 341
click at [469, 59] on th "Domains" at bounding box center [604, 54] width 389 height 26
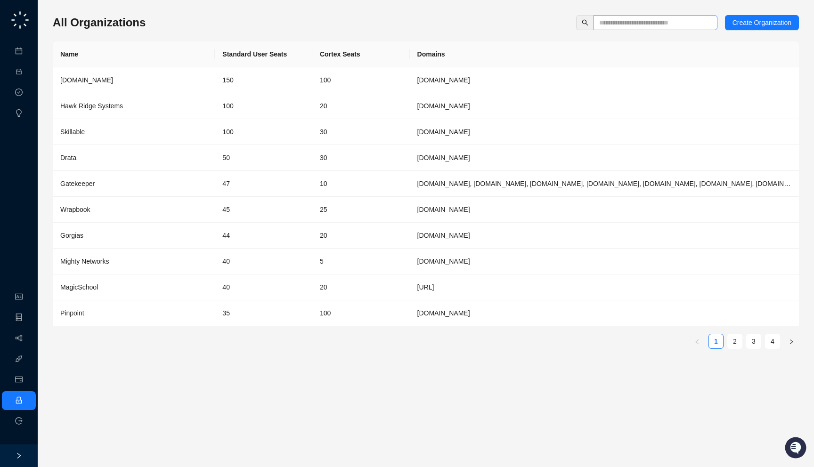
click at [637, 29] on span at bounding box center [655, 22] width 124 height 15
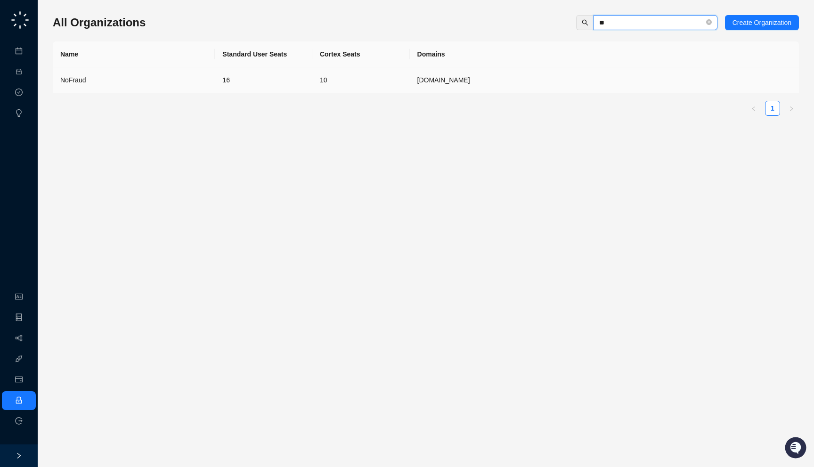
type input "**"
click at [362, 85] on td "10" at bounding box center [360, 80] width 97 height 26
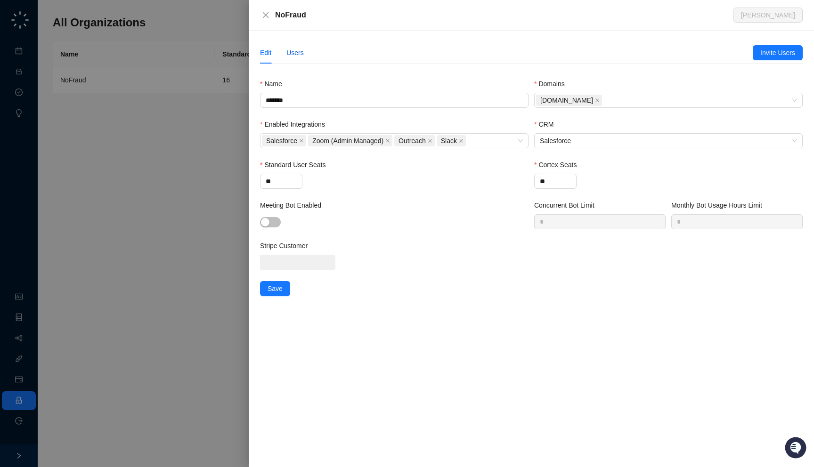
click at [293, 48] on div "Users" at bounding box center [294, 53] width 17 height 10
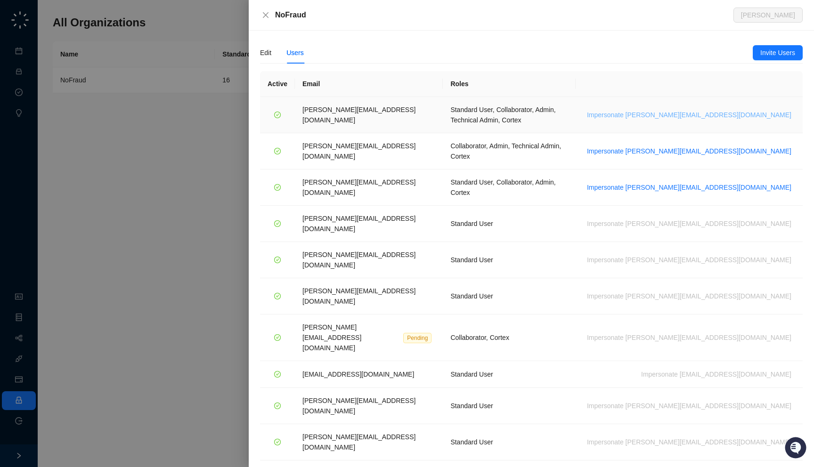
click at [747, 110] on span "Impersonate [PERSON_NAME][EMAIL_ADDRESS][DOMAIN_NAME]" at bounding box center [689, 115] width 204 height 10
